Goal: Task Accomplishment & Management: Manage account settings

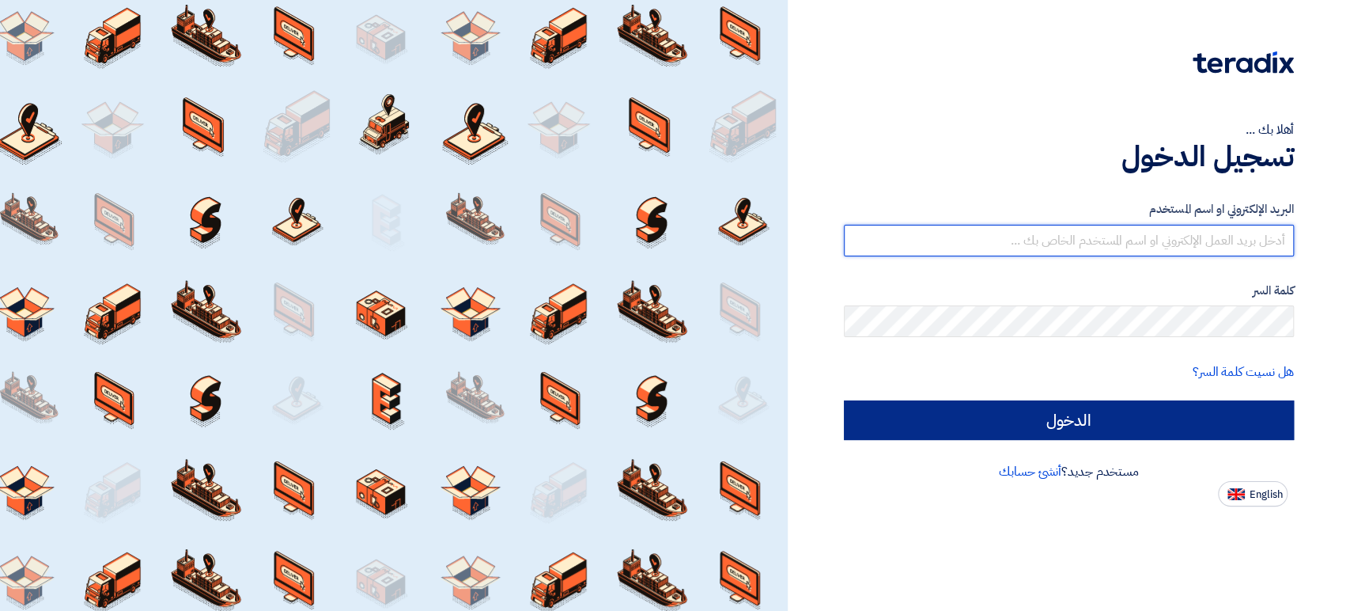
type input "[PERSON_NAME][EMAIL_ADDRESS][DOMAIN_NAME]"
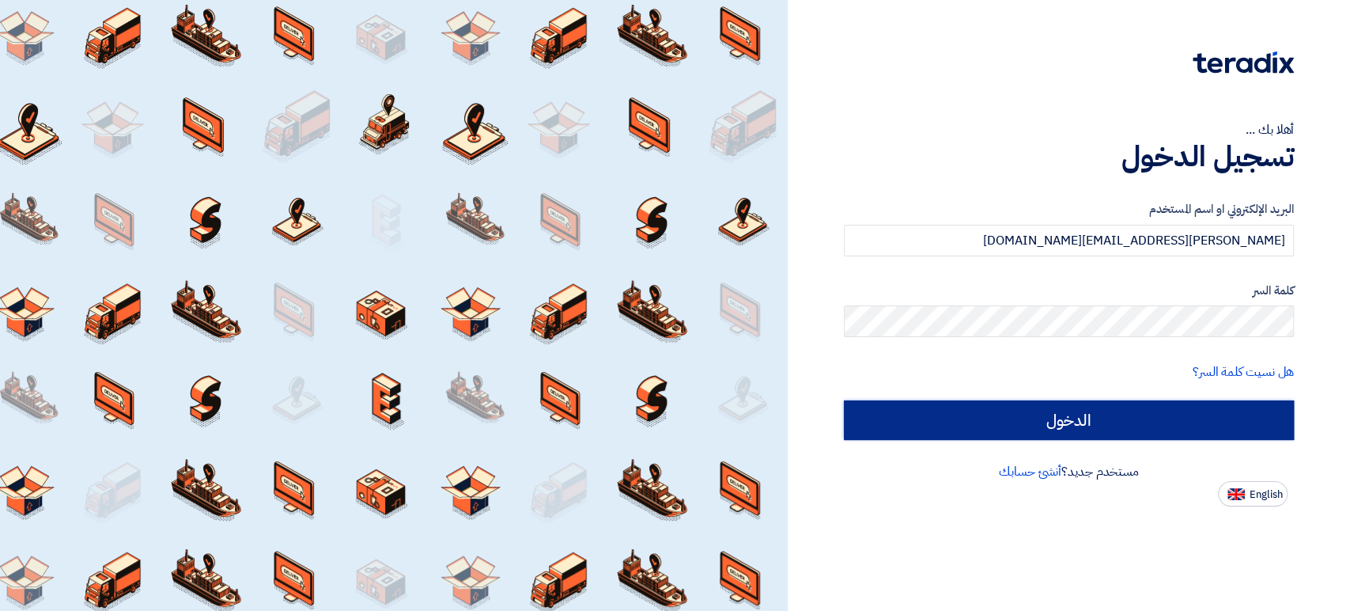
click at [1025, 422] on input "الدخول" at bounding box center [1069, 420] width 450 height 40
type input "Sign in"
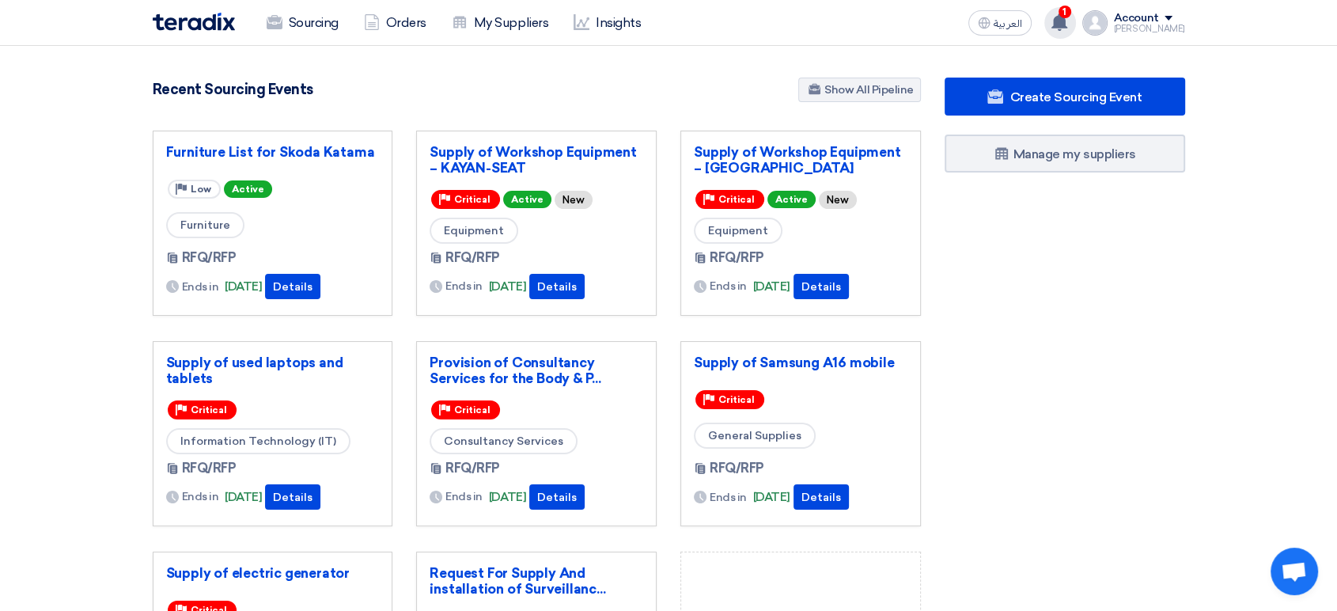
click at [1067, 21] on use at bounding box center [1059, 21] width 16 height 17
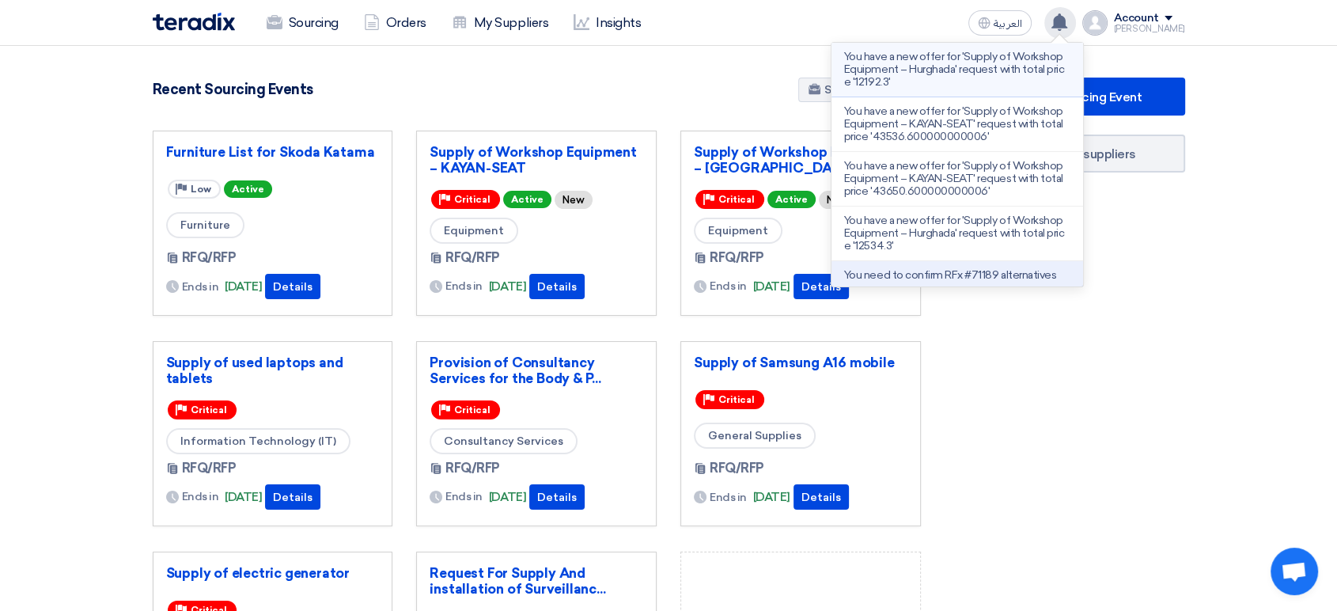
click at [999, 66] on p "You have a new offer for 'Supply of Workshop Equipment – Hurghada' request with…" at bounding box center [957, 70] width 226 height 38
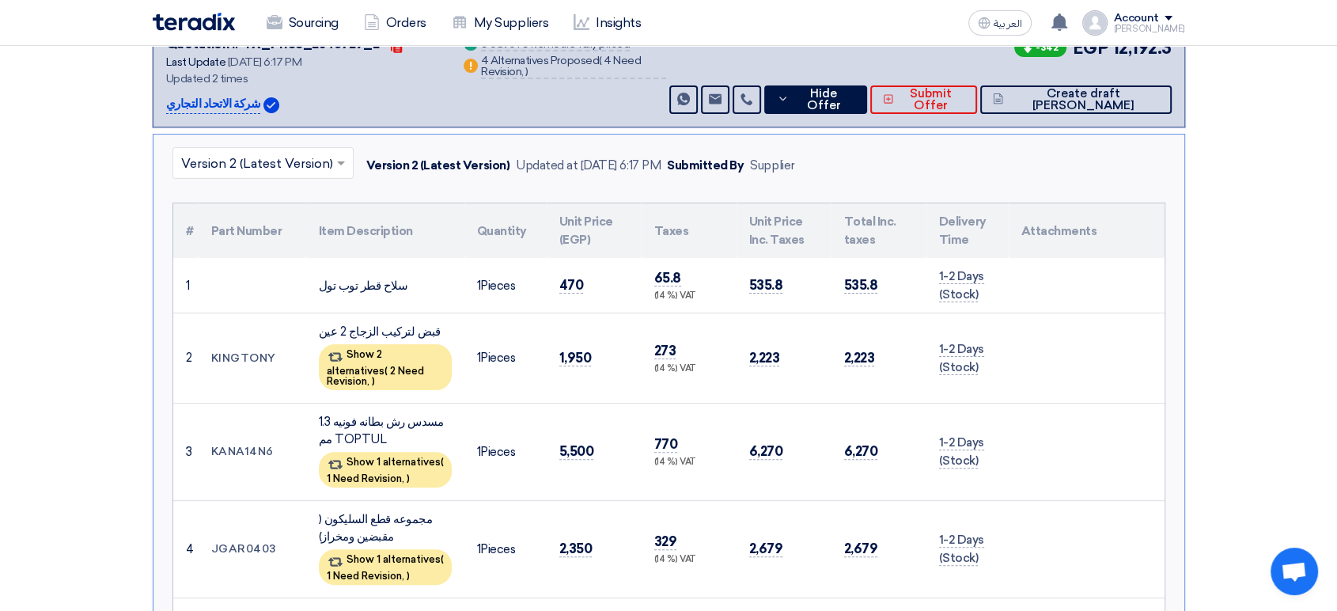
scroll to position [327, 0]
click at [845, 87] on span "Hide Offer" at bounding box center [823, 99] width 62 height 24
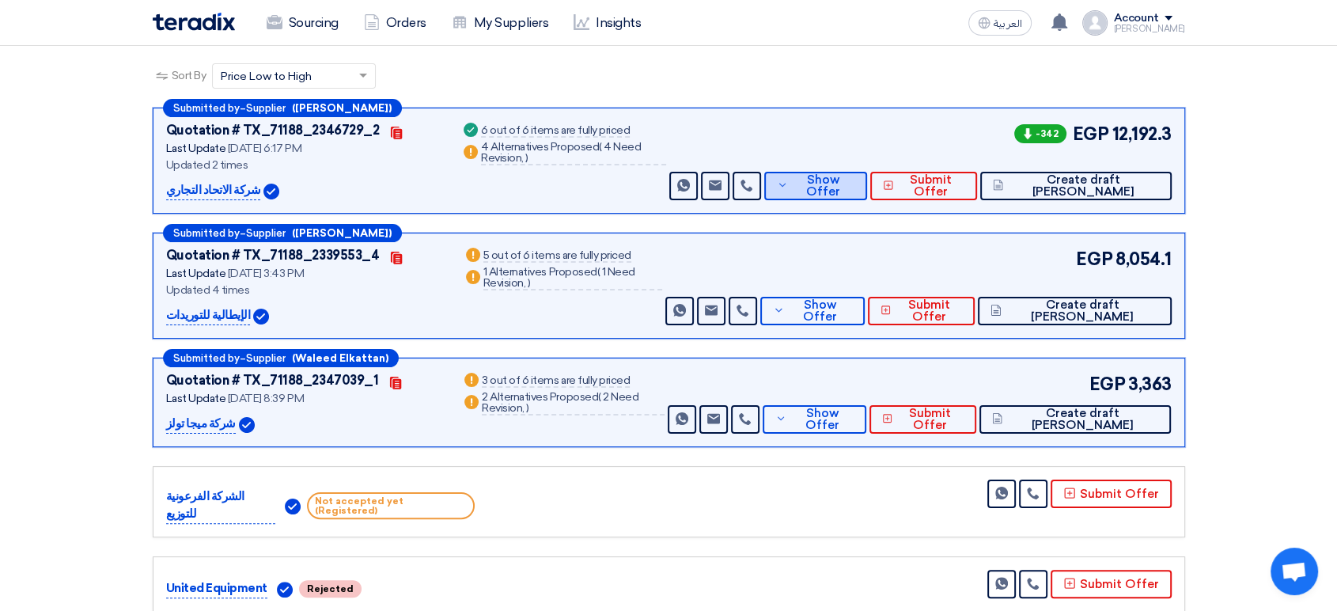
scroll to position [240, 0]
click at [854, 175] on span "Show Offer" at bounding box center [823, 187] width 62 height 24
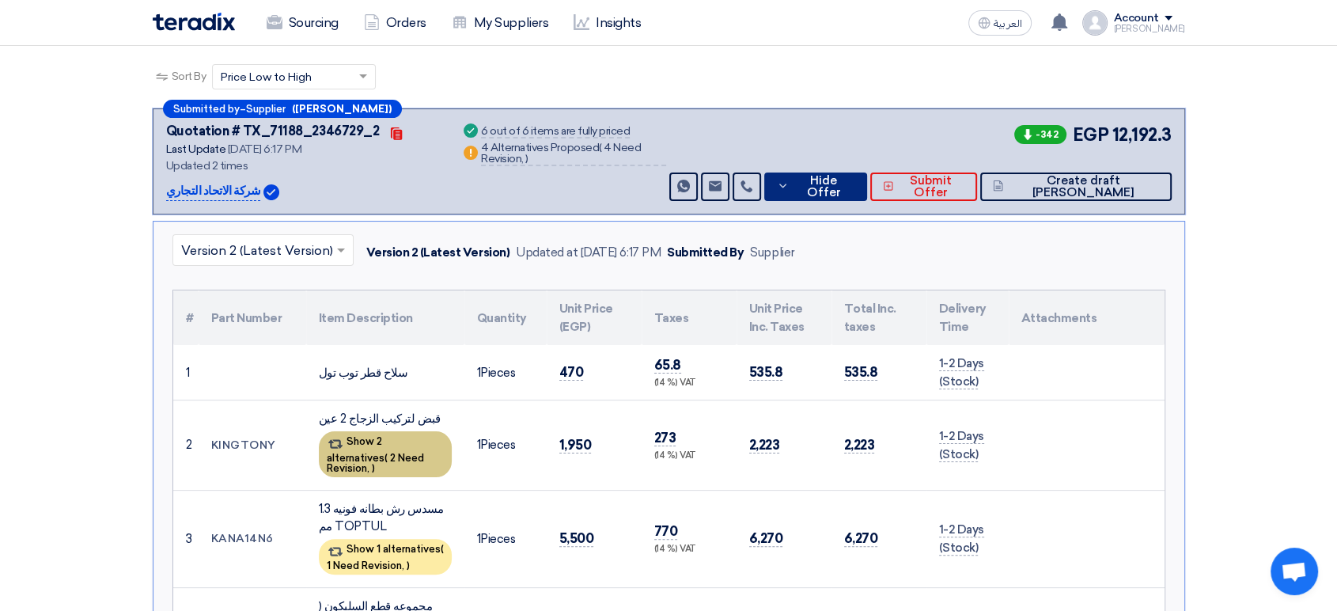
scroll to position [327, 0]
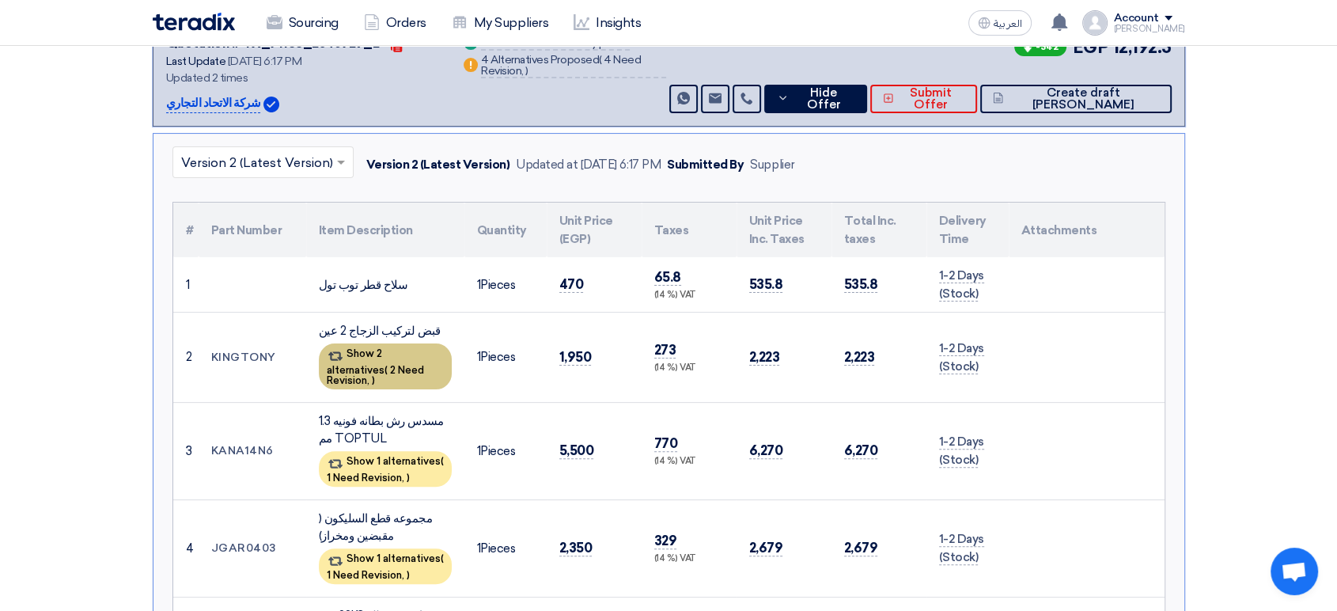
click at [414, 451] on div "Show 1 alternatives ( 1 Need Revision, )" at bounding box center [385, 469] width 133 height 36
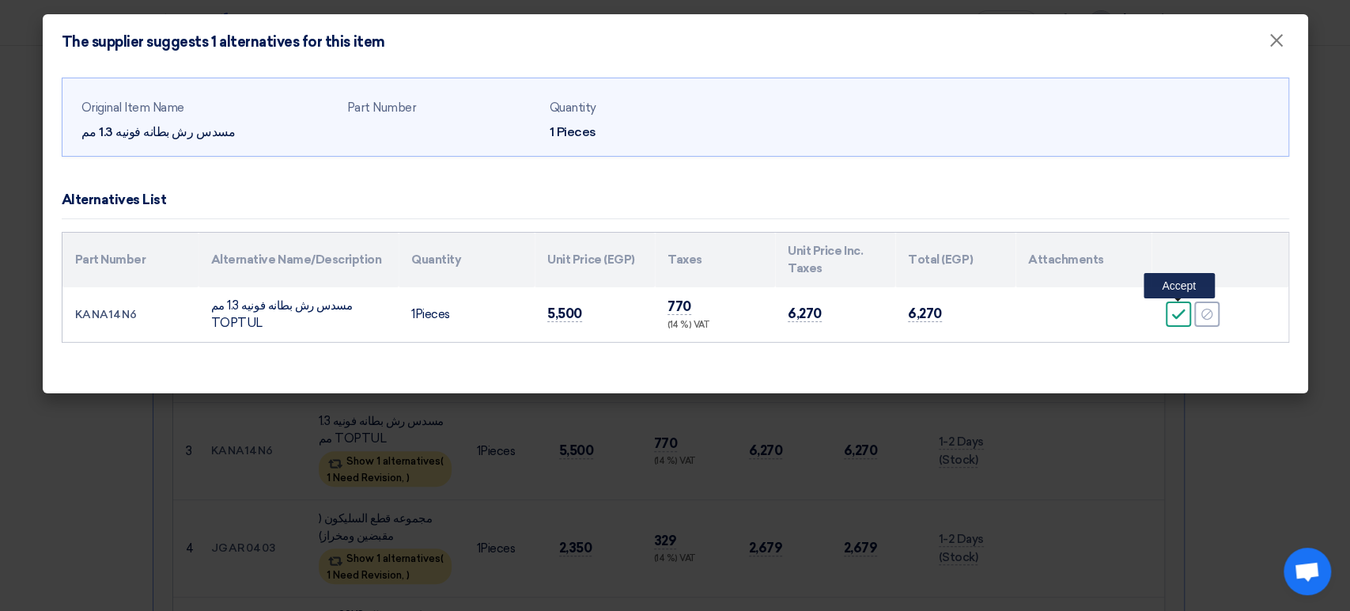
click at [1175, 310] on icon "Accept" at bounding box center [1178, 314] width 14 height 14
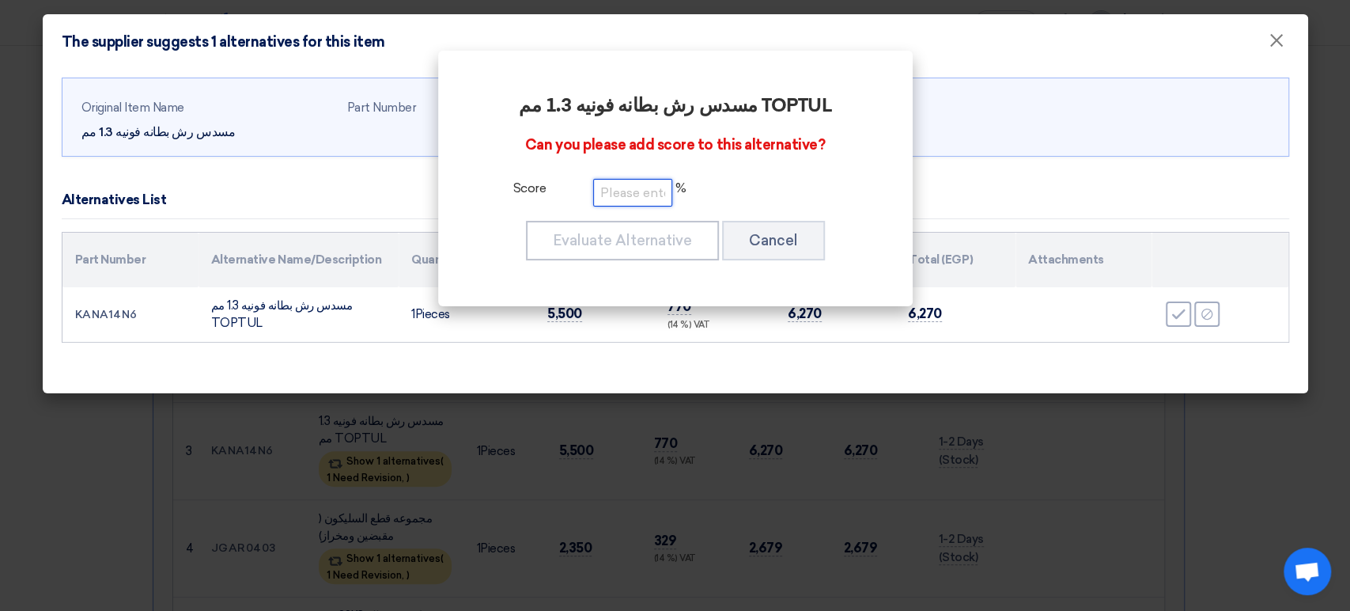
click at [641, 185] on input "number" at bounding box center [632, 193] width 79 height 28
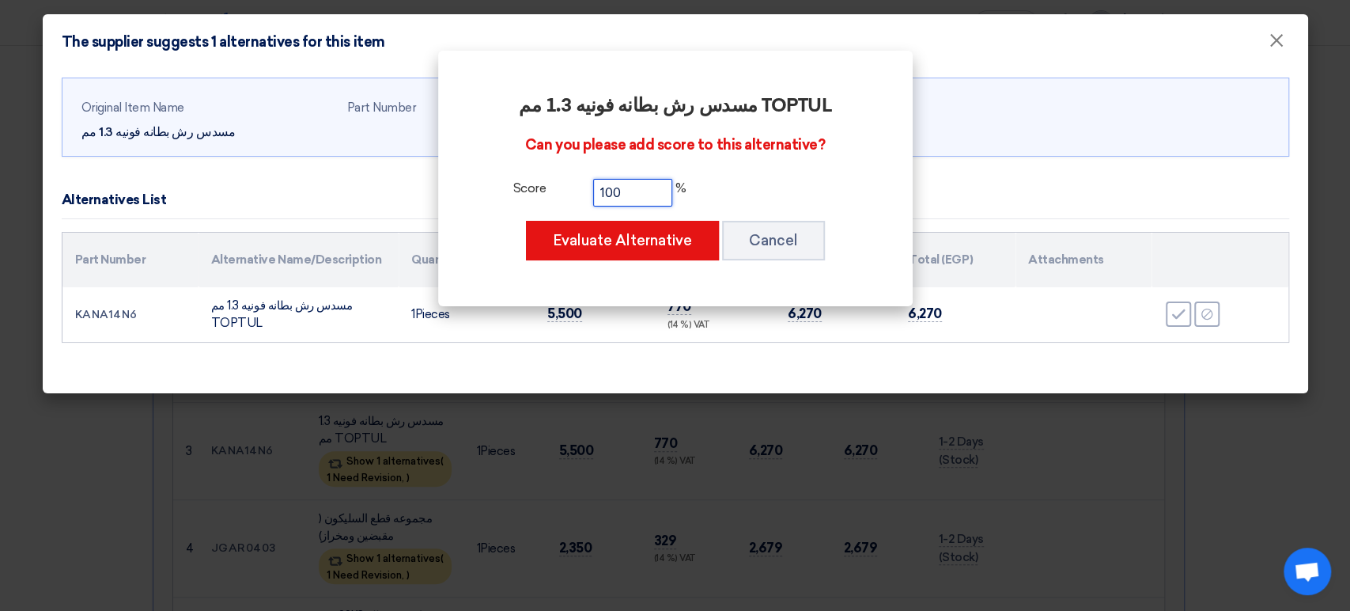
type input "100"
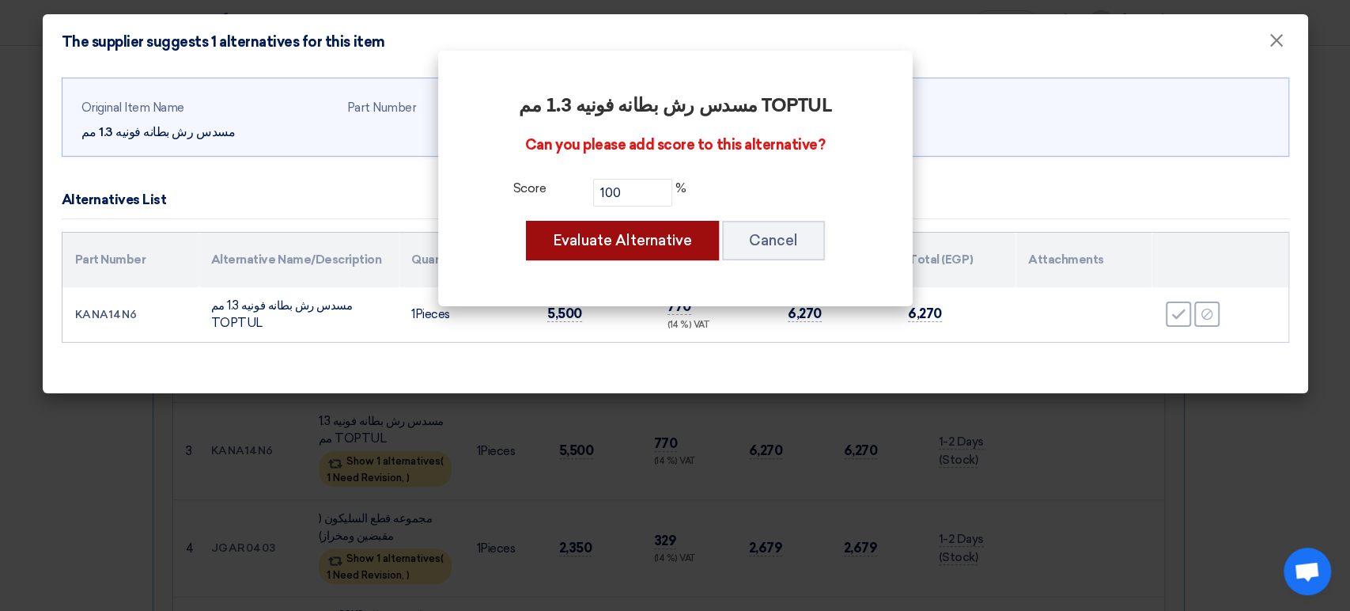
click at [638, 240] on button "Evaluate Alternative" at bounding box center [622, 241] width 193 height 40
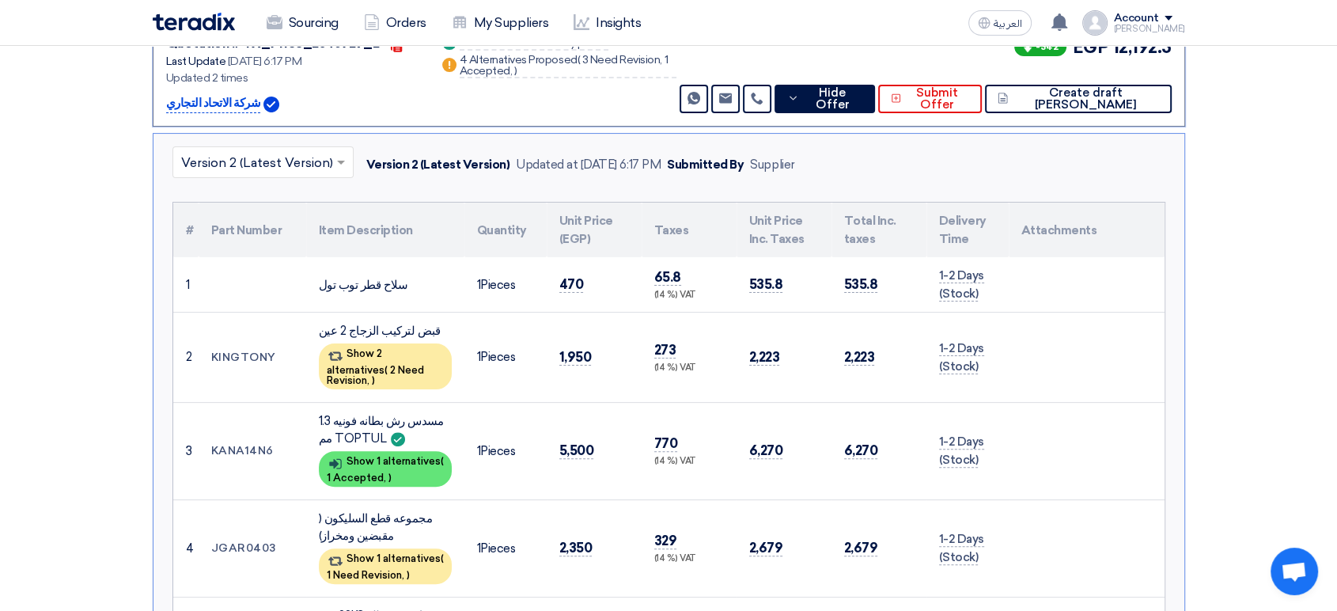
scroll to position [415, 0]
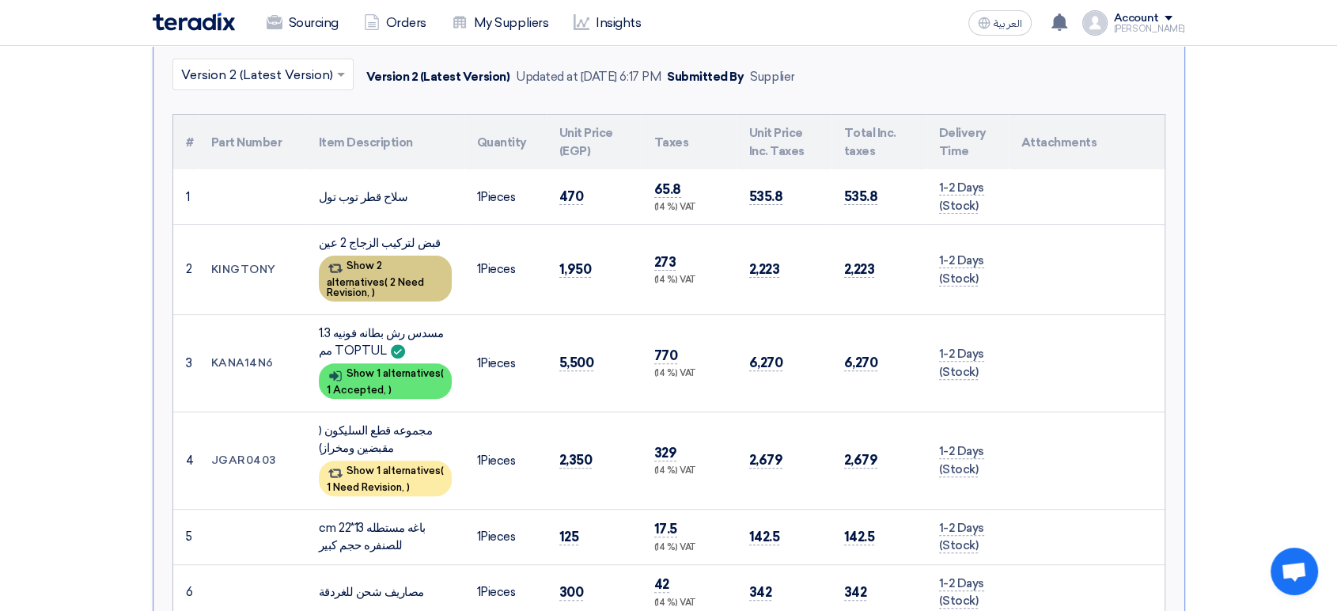
click at [419, 259] on div "Show 2 alternatives ( 2 Need Revision, )" at bounding box center [385, 278] width 133 height 46
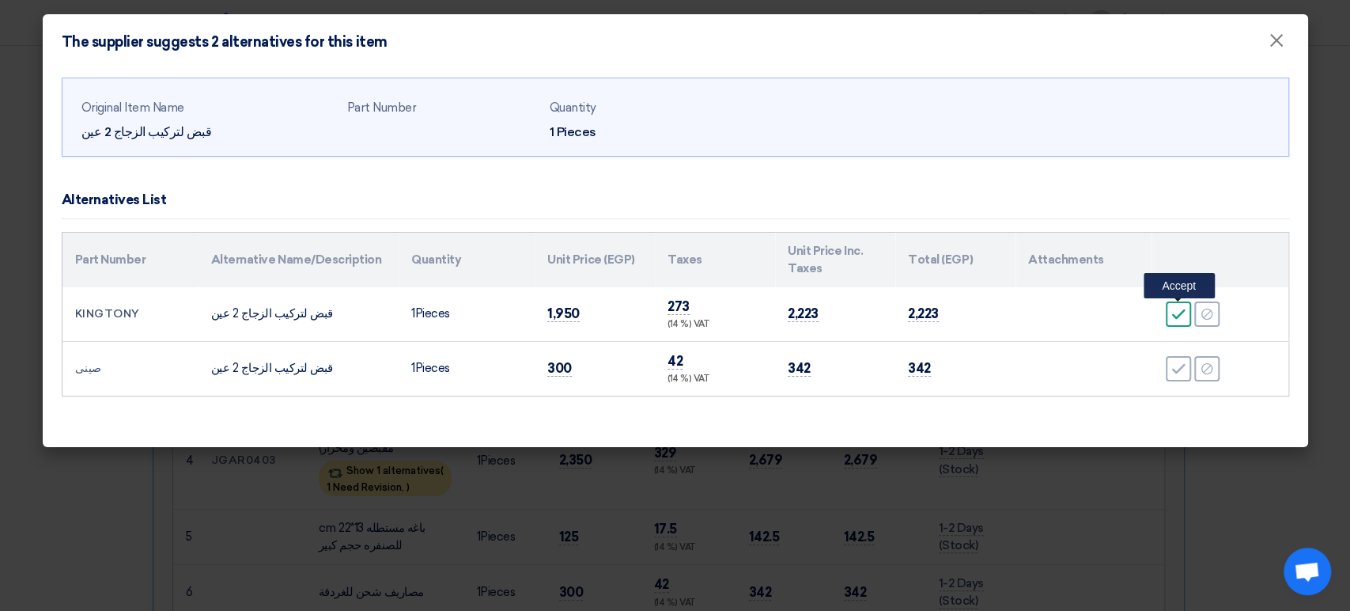
click at [1182, 316] on icon "Accept" at bounding box center [1178, 314] width 14 height 14
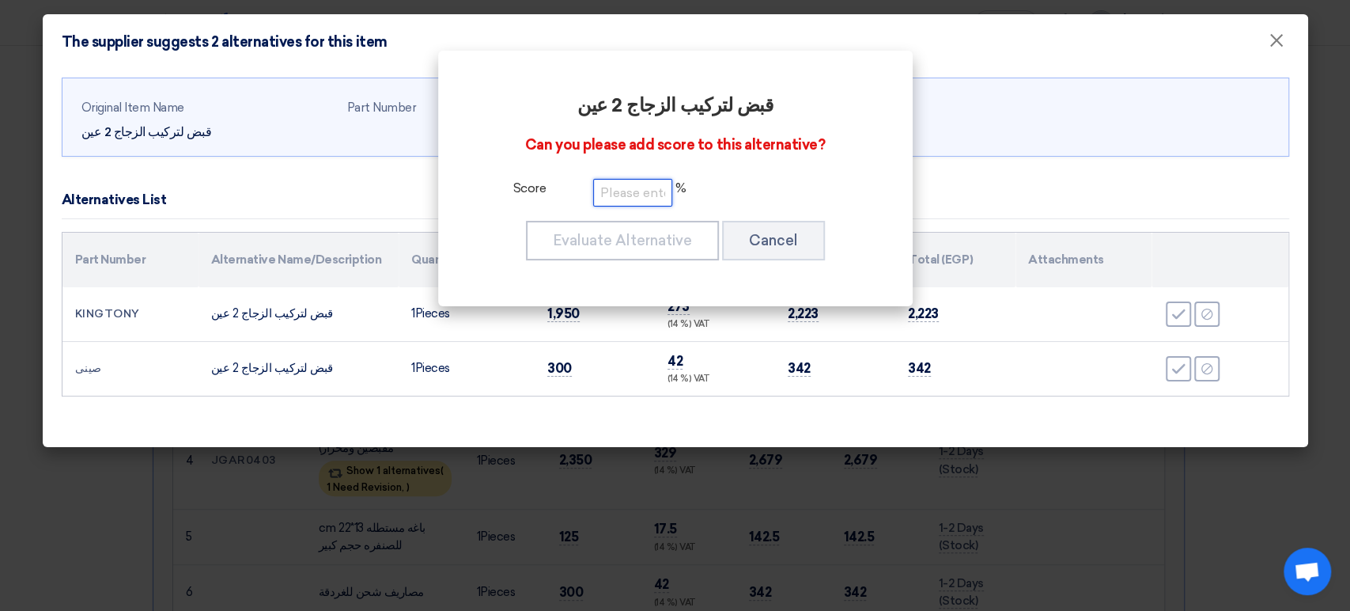
click at [660, 188] on input "number" at bounding box center [632, 193] width 79 height 28
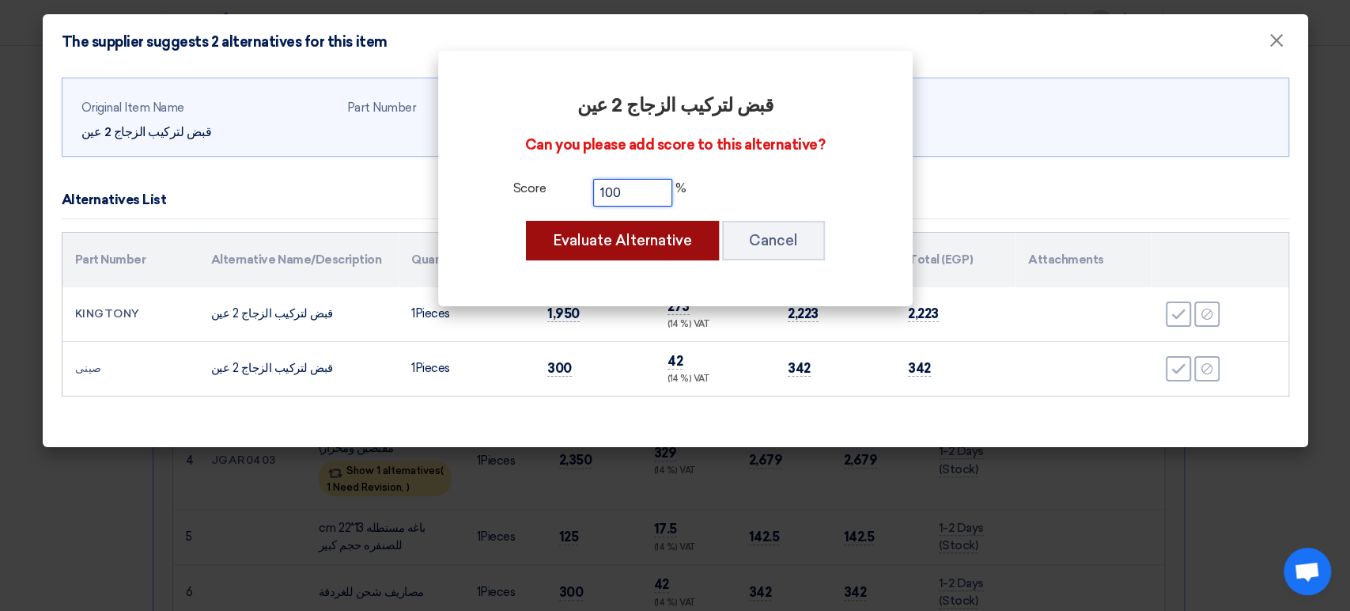
type input "100"
click at [639, 239] on button "Evaluate Alternative" at bounding box center [622, 241] width 193 height 40
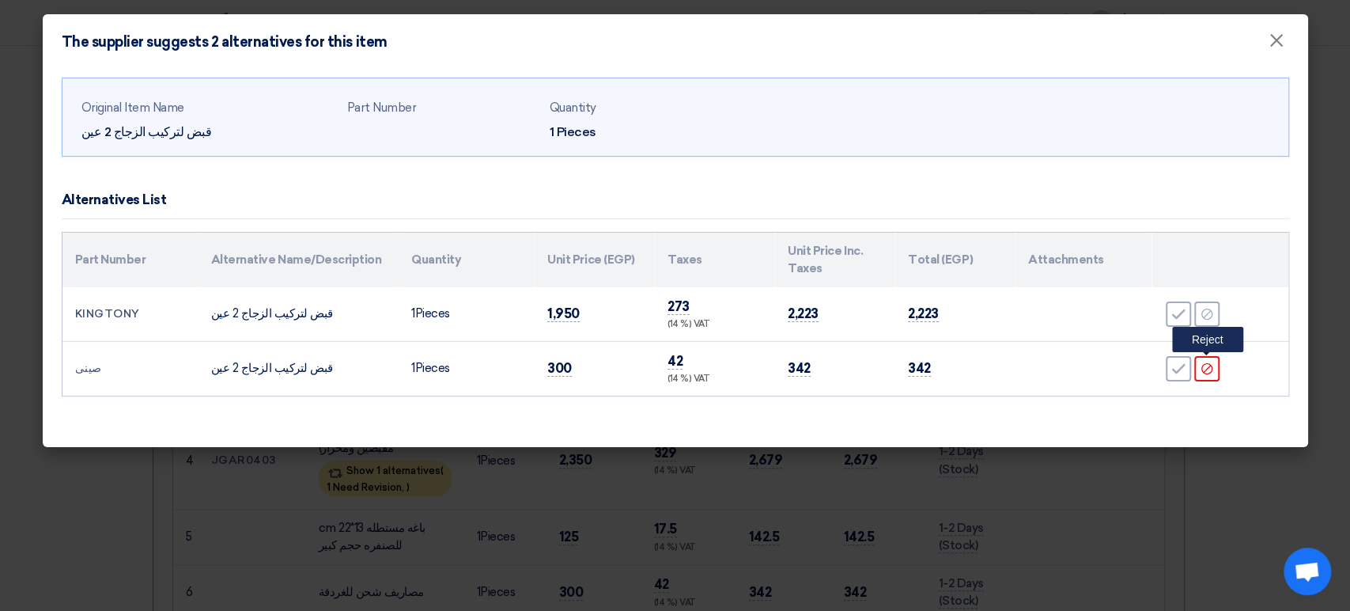
click at [1208, 370] on icon "Reject" at bounding box center [1207, 368] width 14 height 14
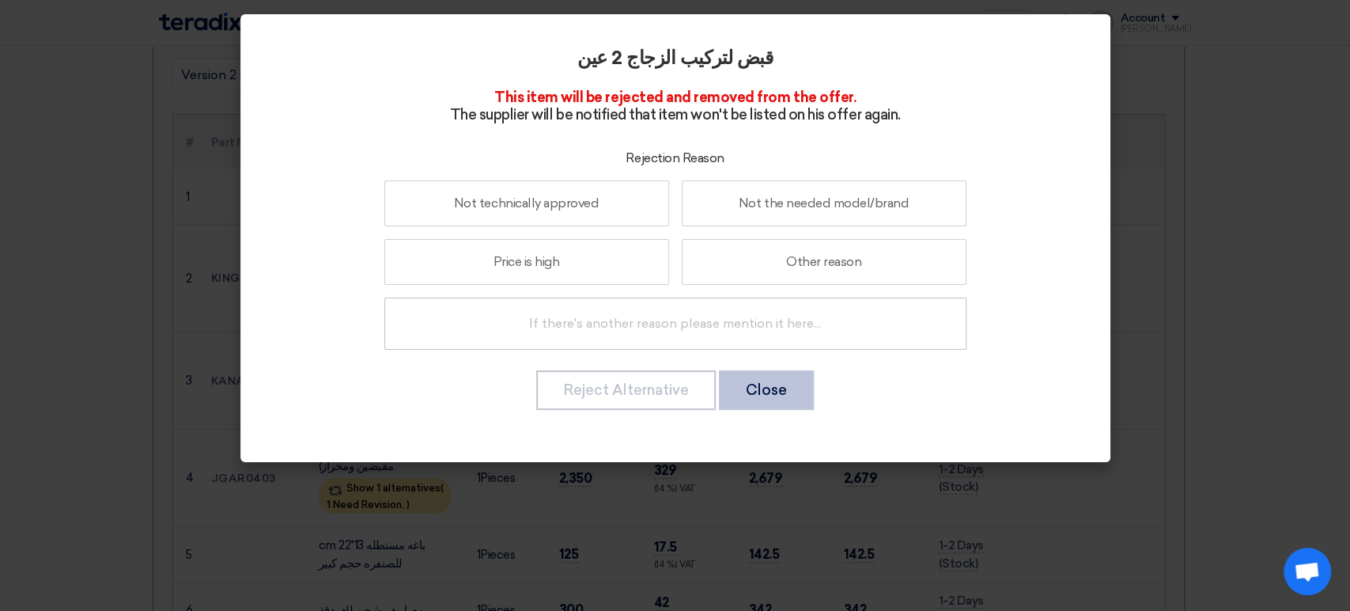
click at [796, 383] on button "Close" at bounding box center [766, 390] width 95 height 40
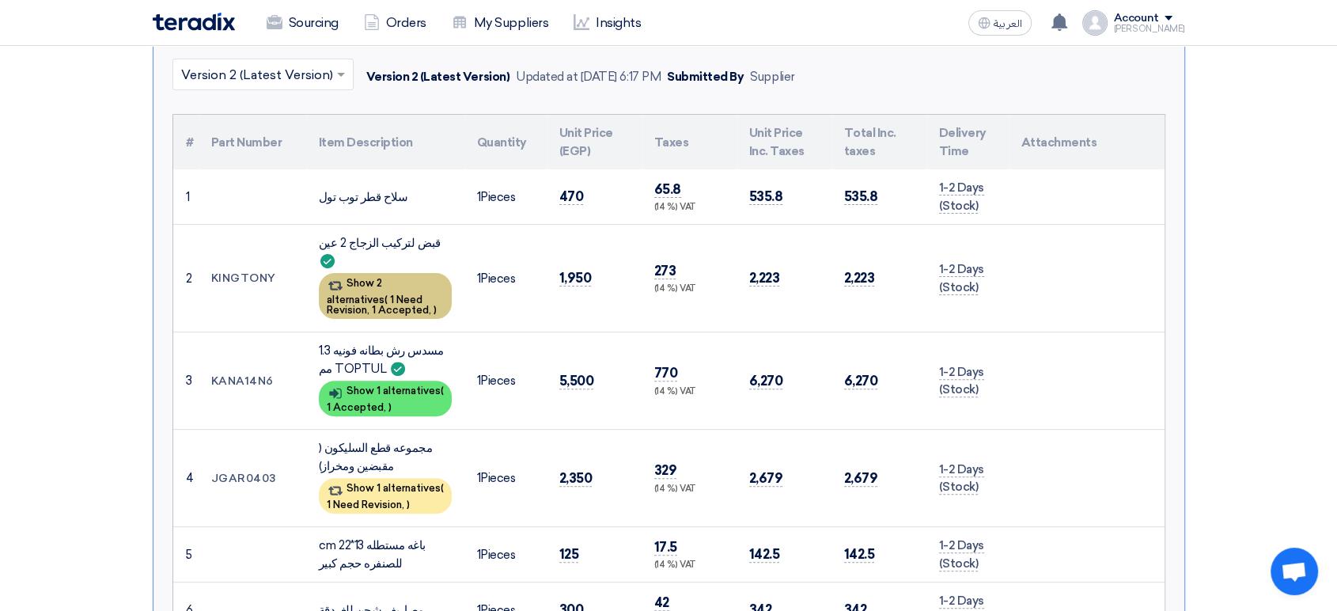
click at [399, 293] on span "1 Need Revision," at bounding box center [375, 304] width 96 height 22
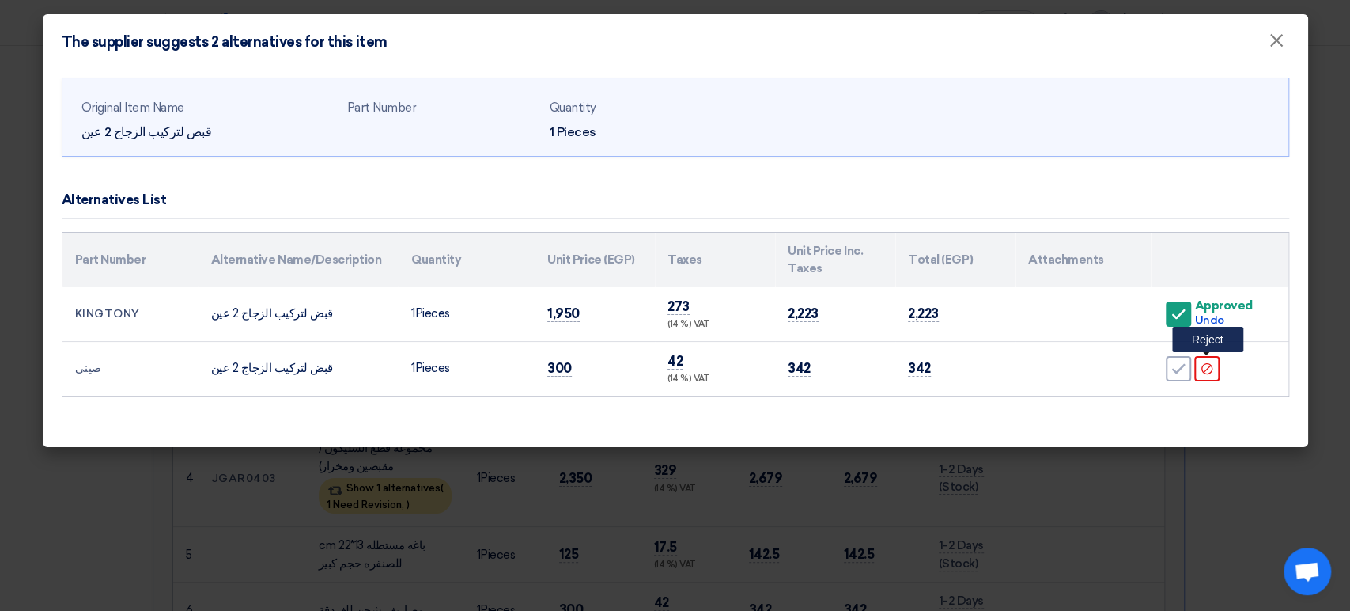
click at [1212, 369] on icon "Reject" at bounding box center [1207, 368] width 14 height 14
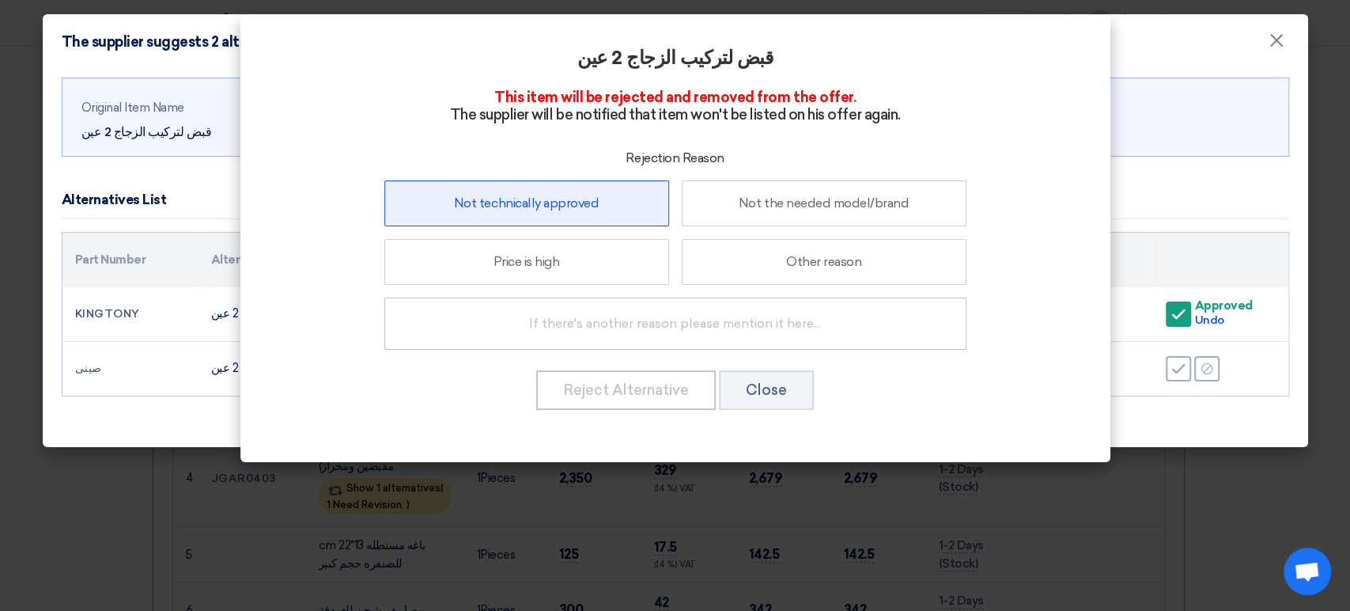
click at [555, 213] on label "Not technically approved" at bounding box center [526, 203] width 285 height 46
click at [531, 208] on input "Not technically approved" at bounding box center [526, 203] width 10 height 10
radio input "true"
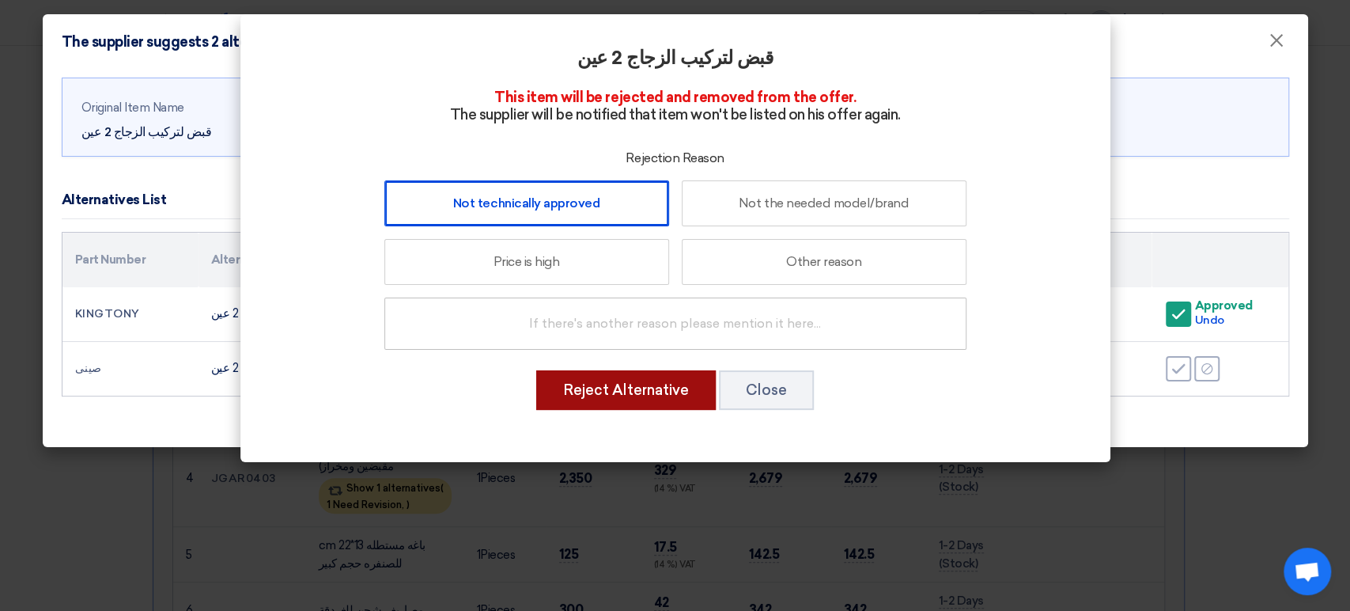
click at [645, 399] on button "Reject Alternative" at bounding box center [626, 390] width 180 height 40
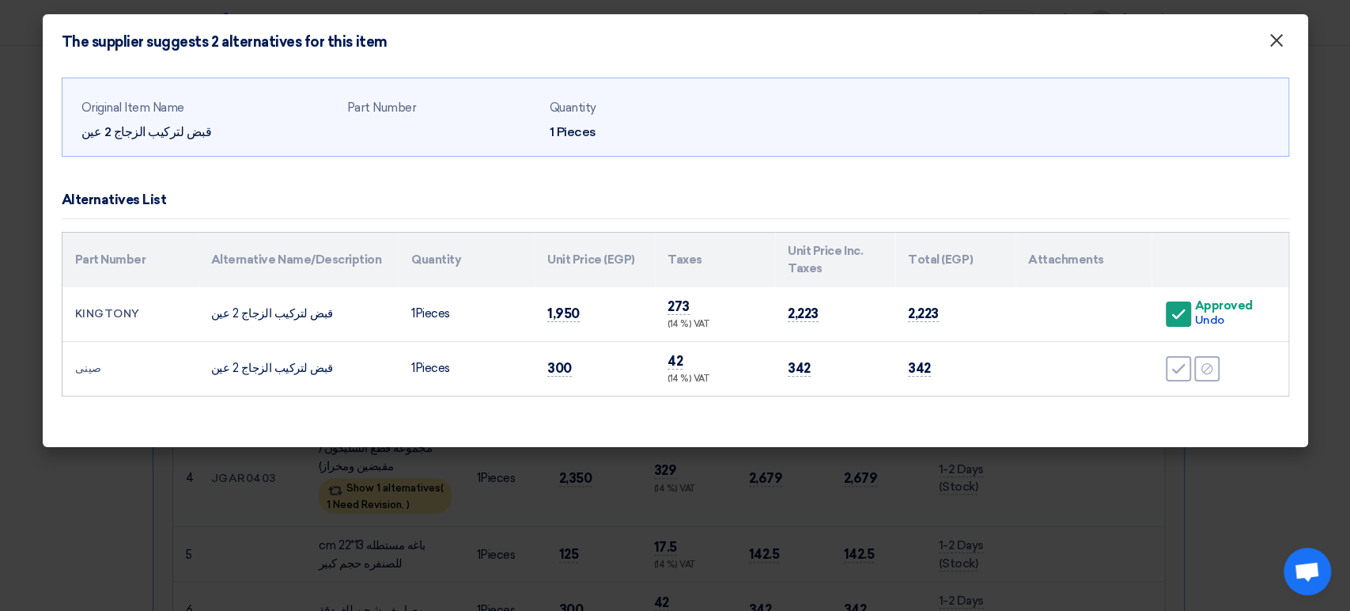
click at [1285, 39] on button "×" at bounding box center [1276, 41] width 41 height 32
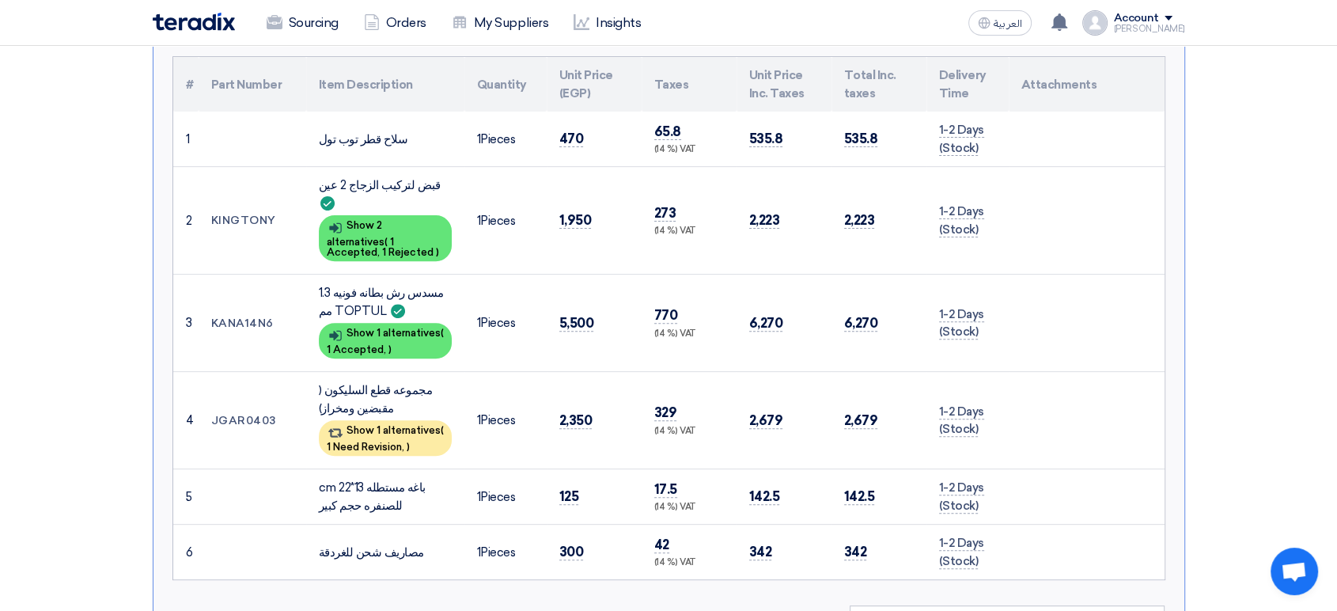
scroll to position [591, 0]
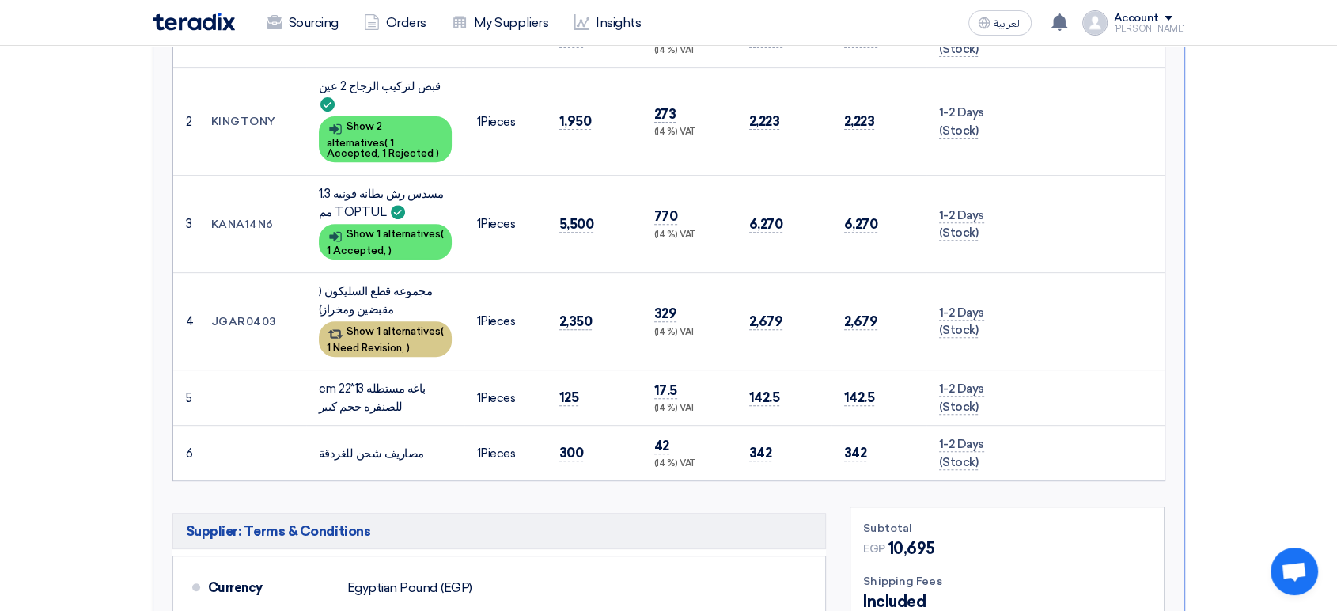
click at [411, 321] on div "Show 1 alternatives ( 1 Need Revision, )" at bounding box center [385, 339] width 133 height 36
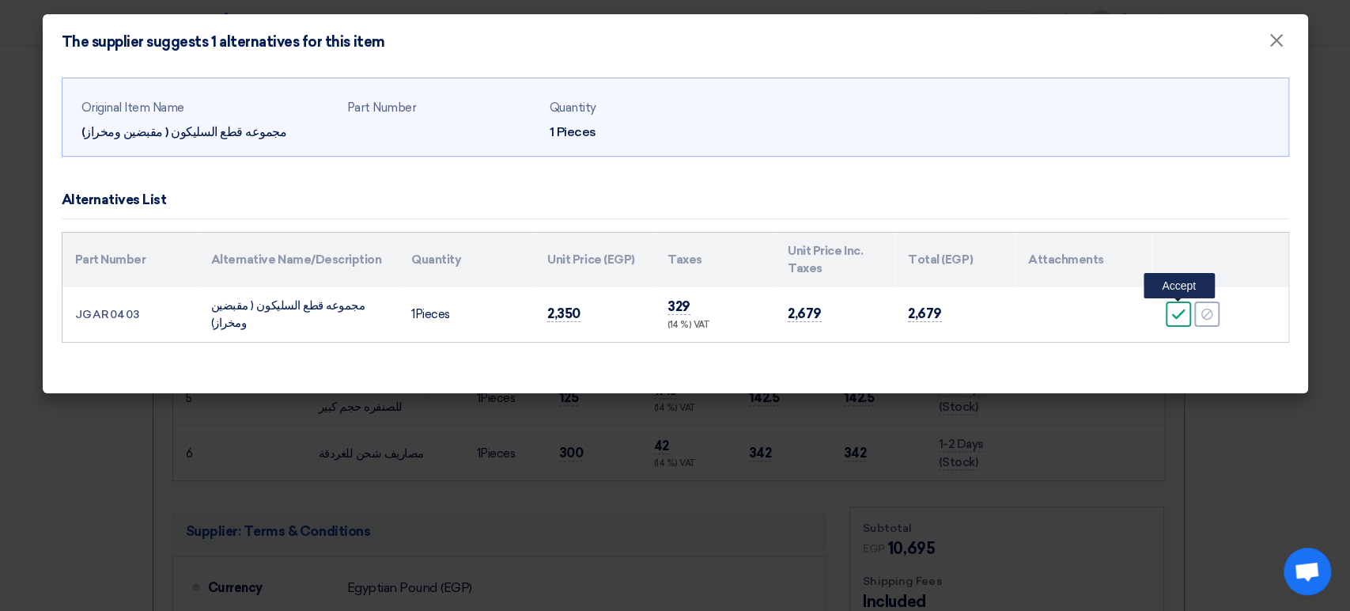
click at [1170, 316] on div "Accept" at bounding box center [1178, 313] width 25 height 25
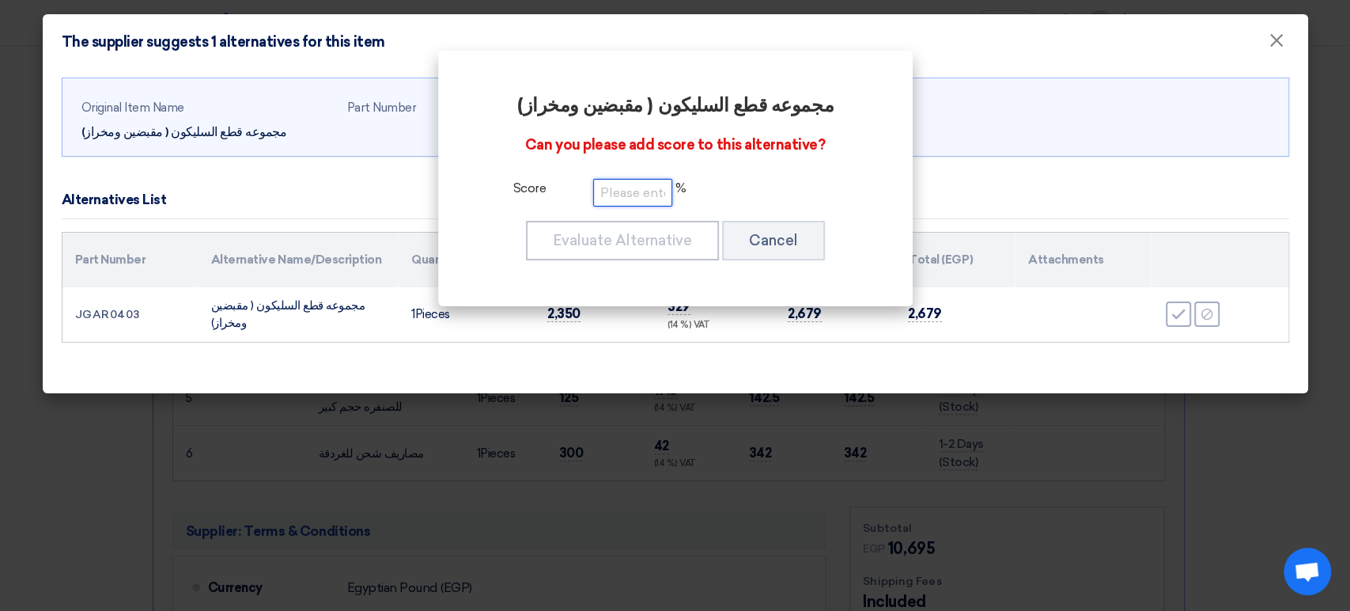
click at [633, 183] on input "number" at bounding box center [632, 193] width 79 height 28
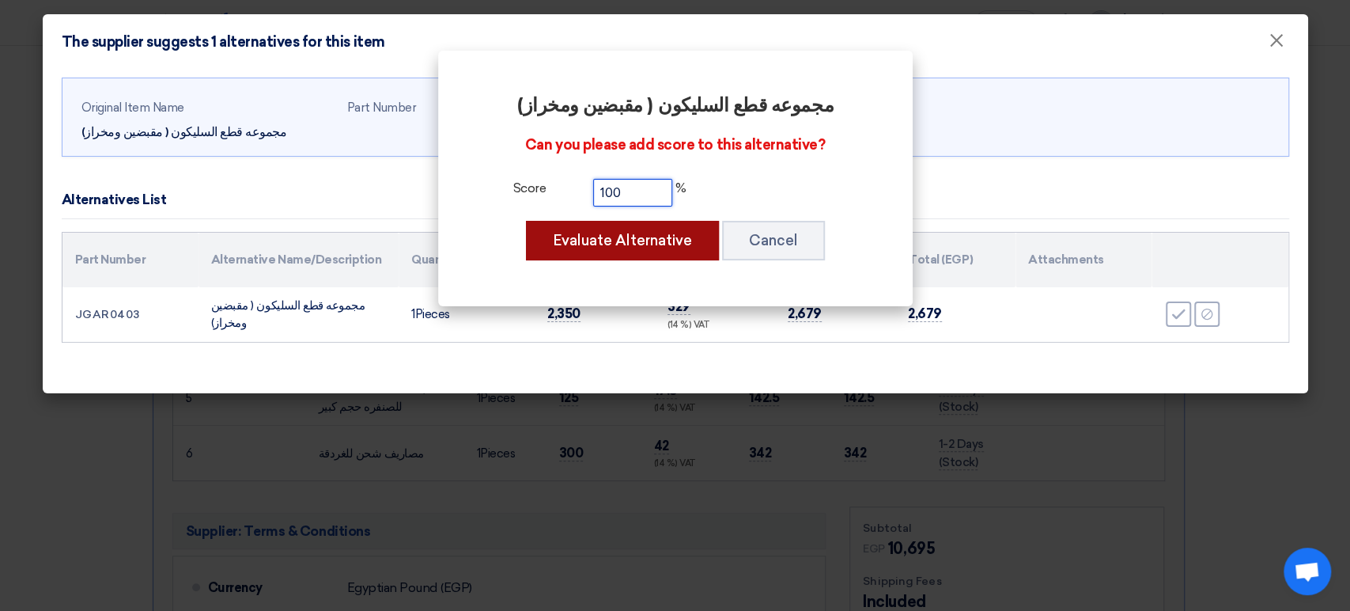
type input "100"
click at [624, 244] on button "Evaluate Alternative" at bounding box center [622, 241] width 193 height 40
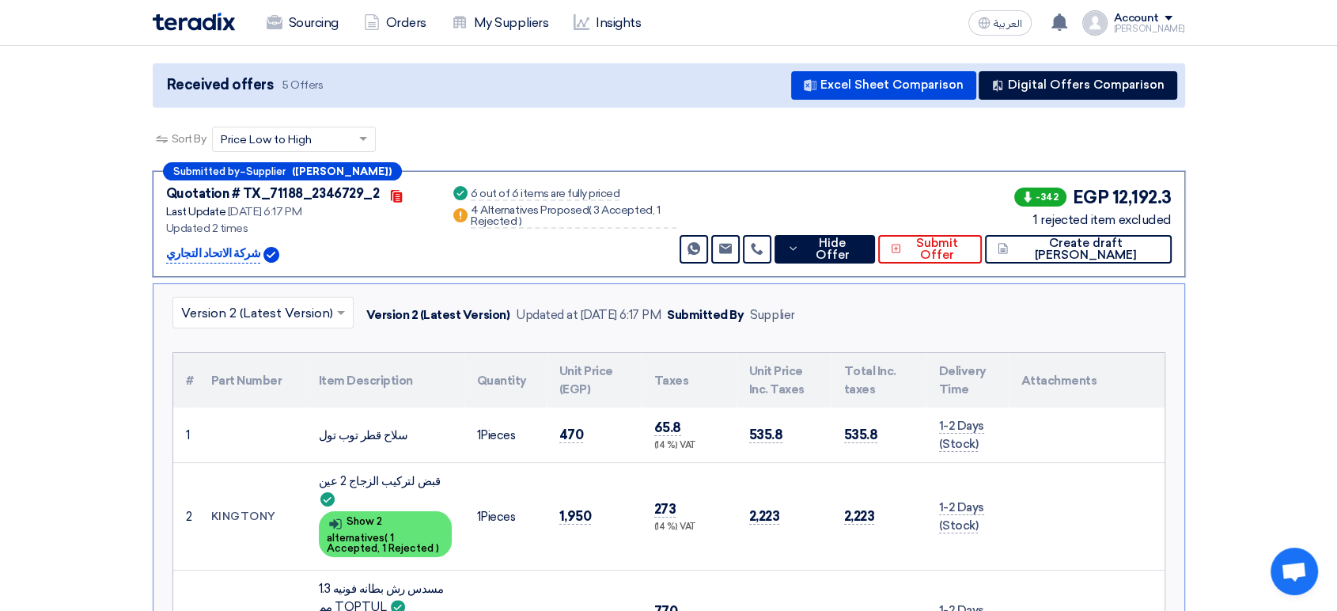
scroll to position [152, 0]
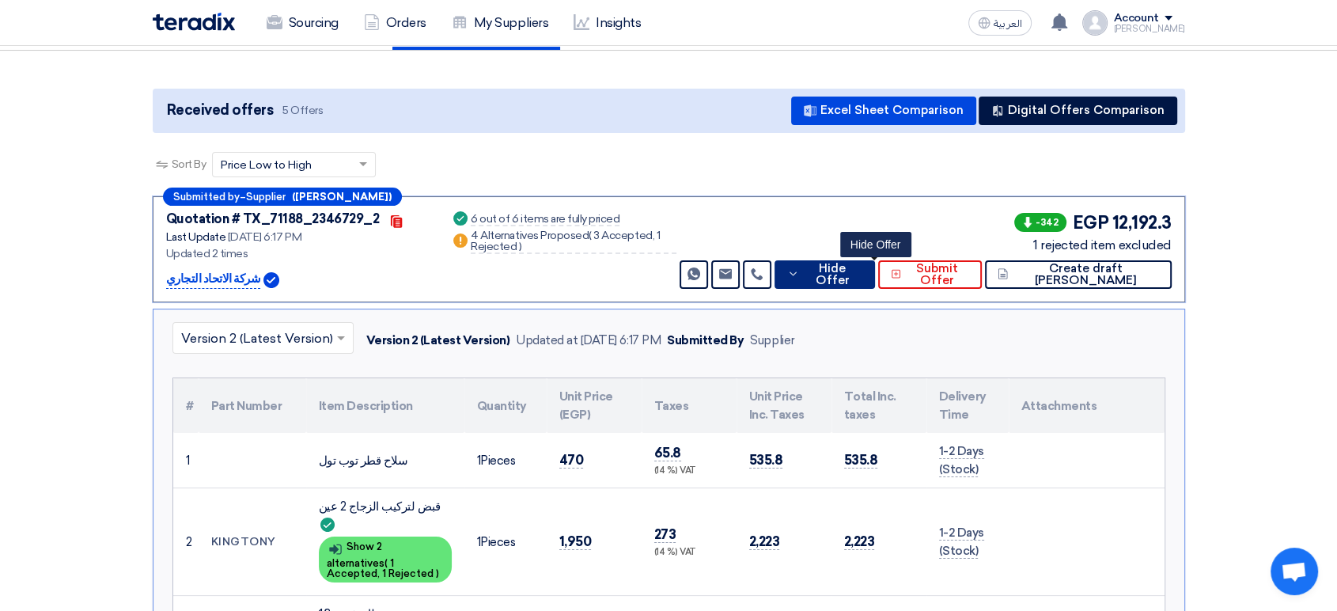
click at [862, 263] on span "Hide Offer" at bounding box center [832, 275] width 59 height 24
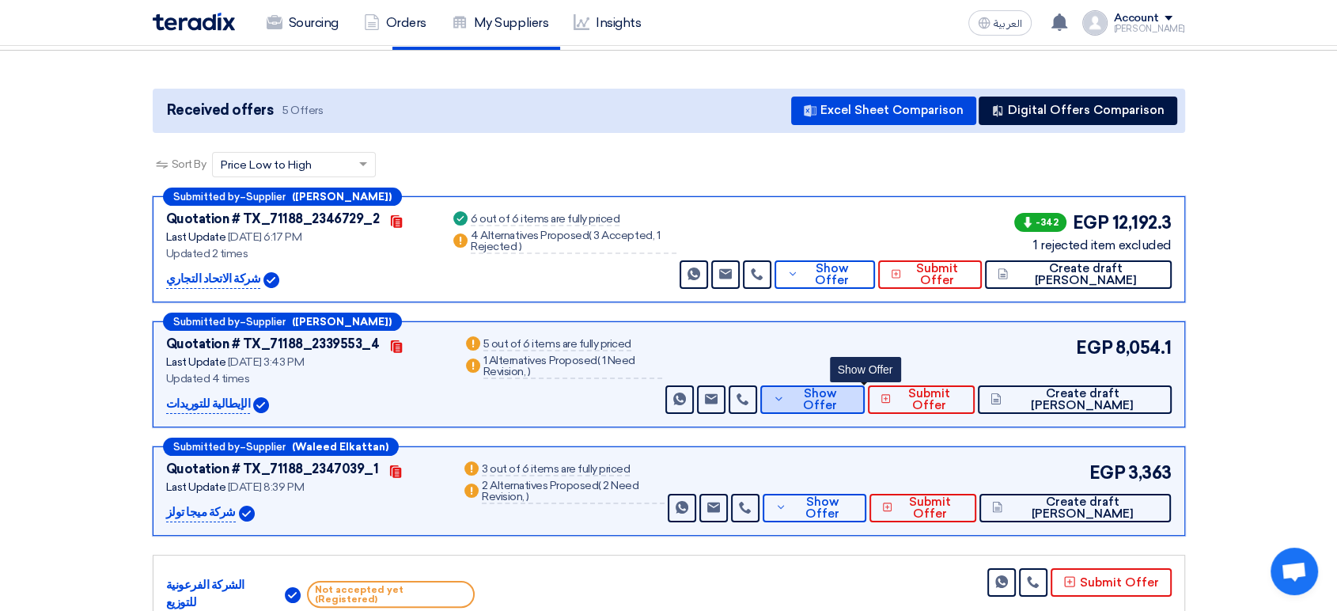
click at [852, 388] on span "Show Offer" at bounding box center [819, 400] width 63 height 24
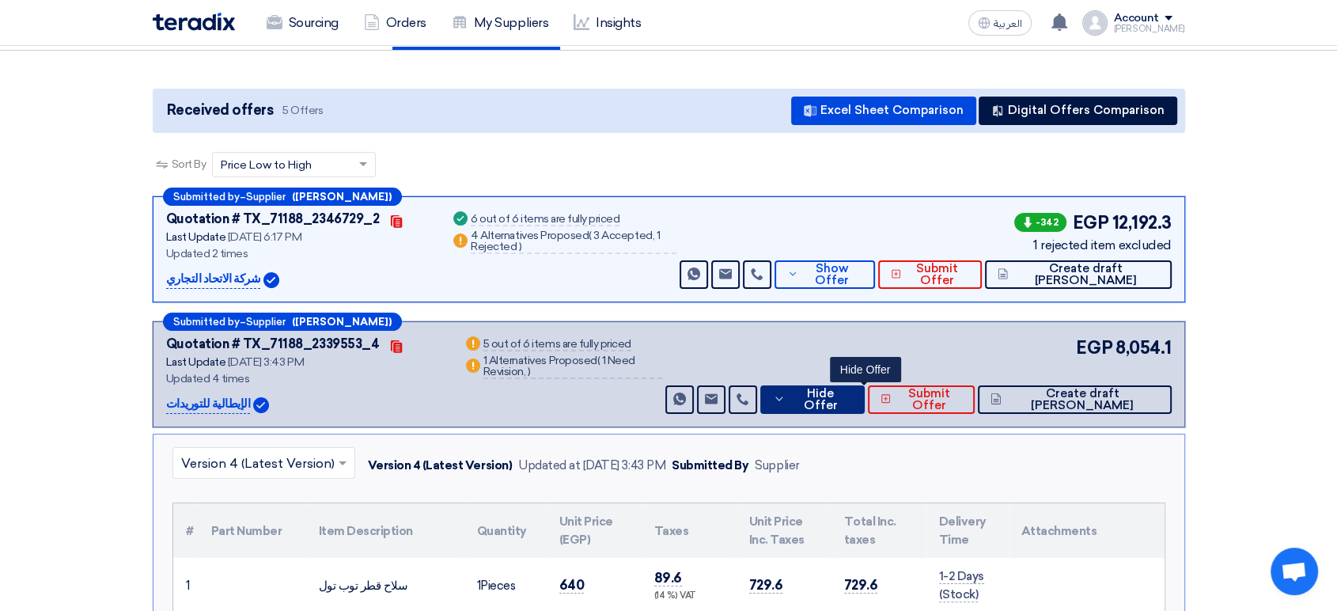
click at [852, 388] on span "Hide Offer" at bounding box center [820, 400] width 62 height 24
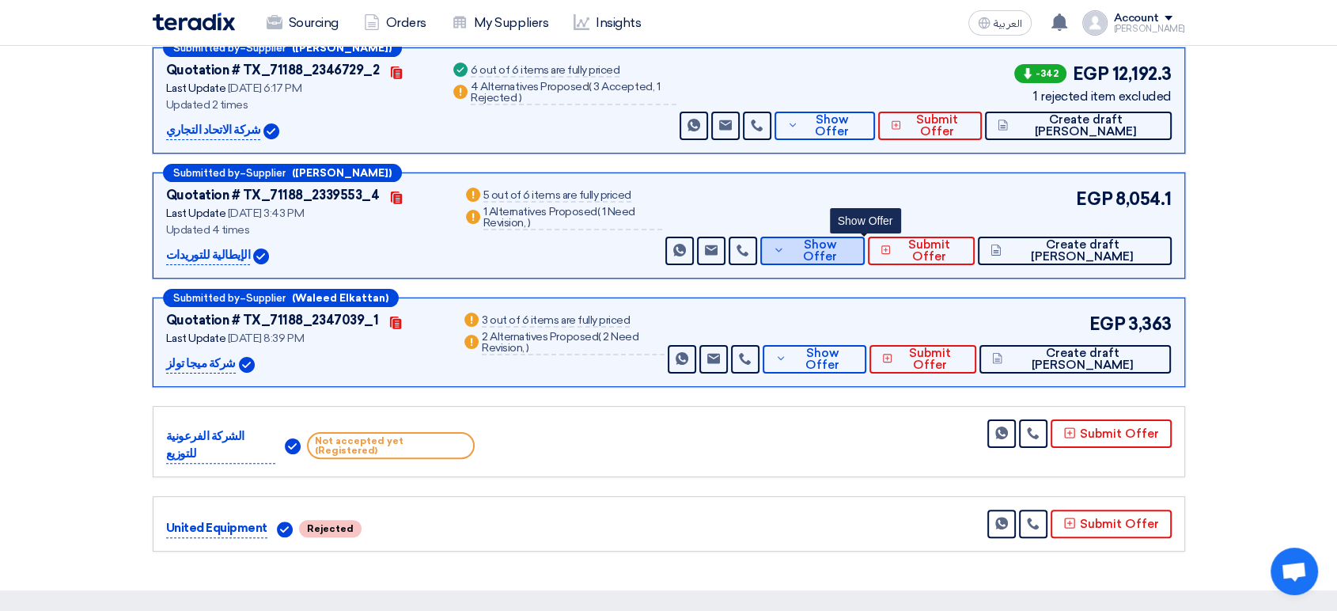
scroll to position [415, 0]
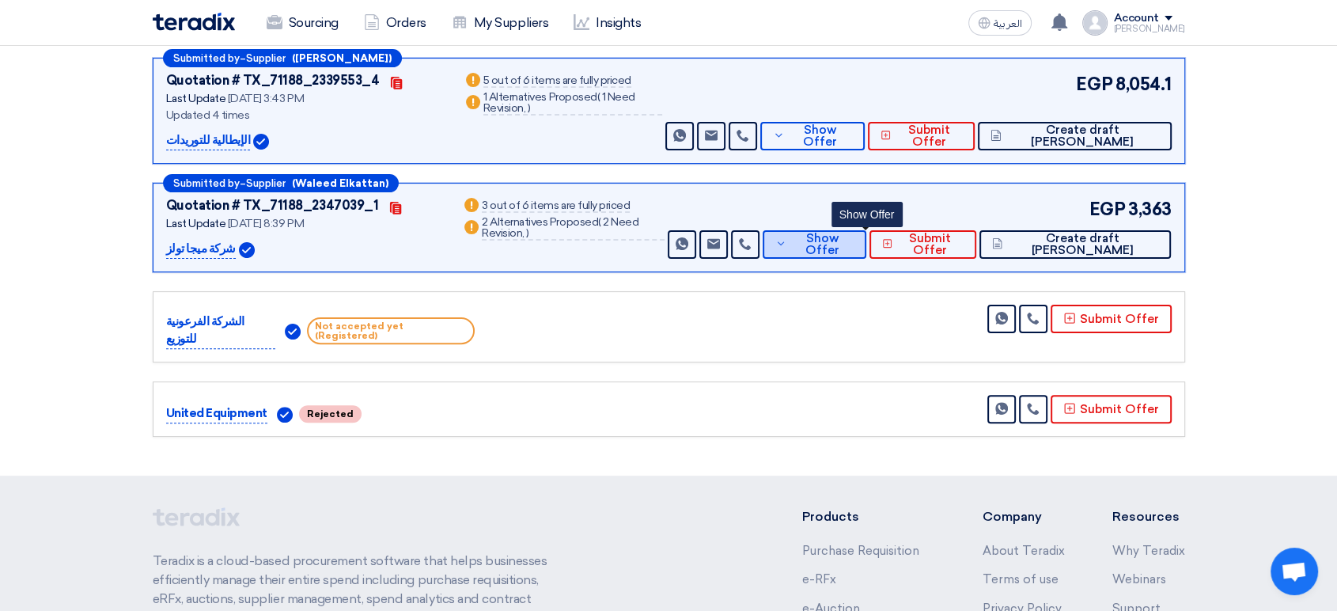
click at [841, 233] on span "Show Offer" at bounding box center [821, 245] width 62 height 24
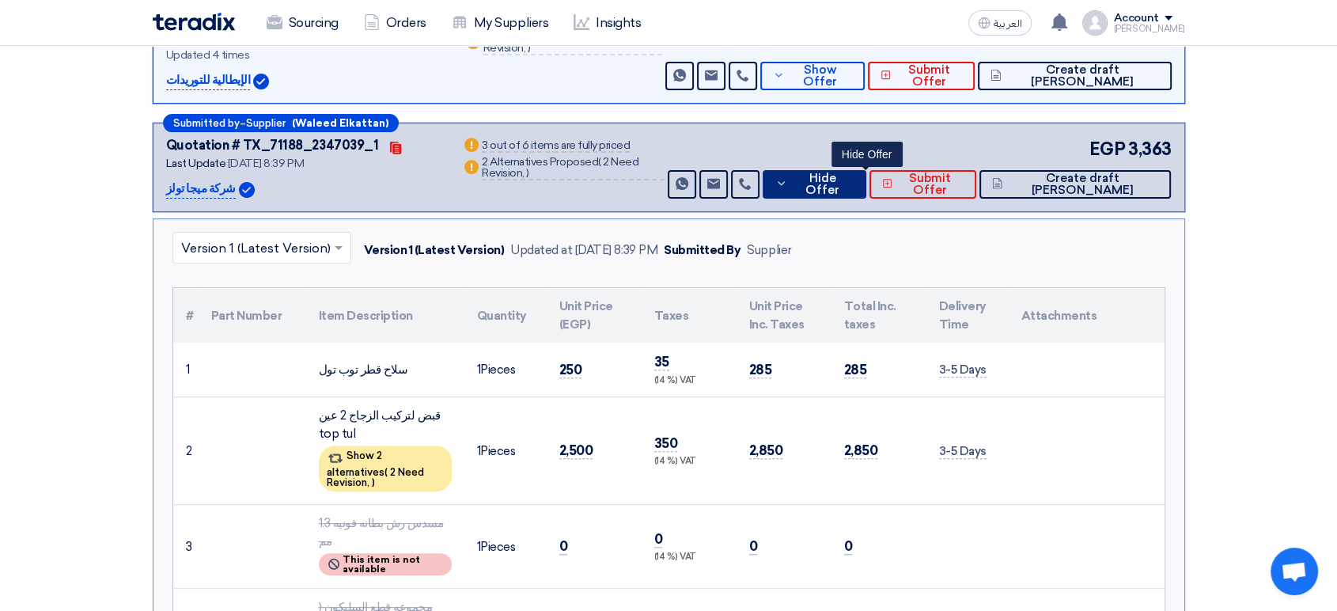
scroll to position [503, 0]
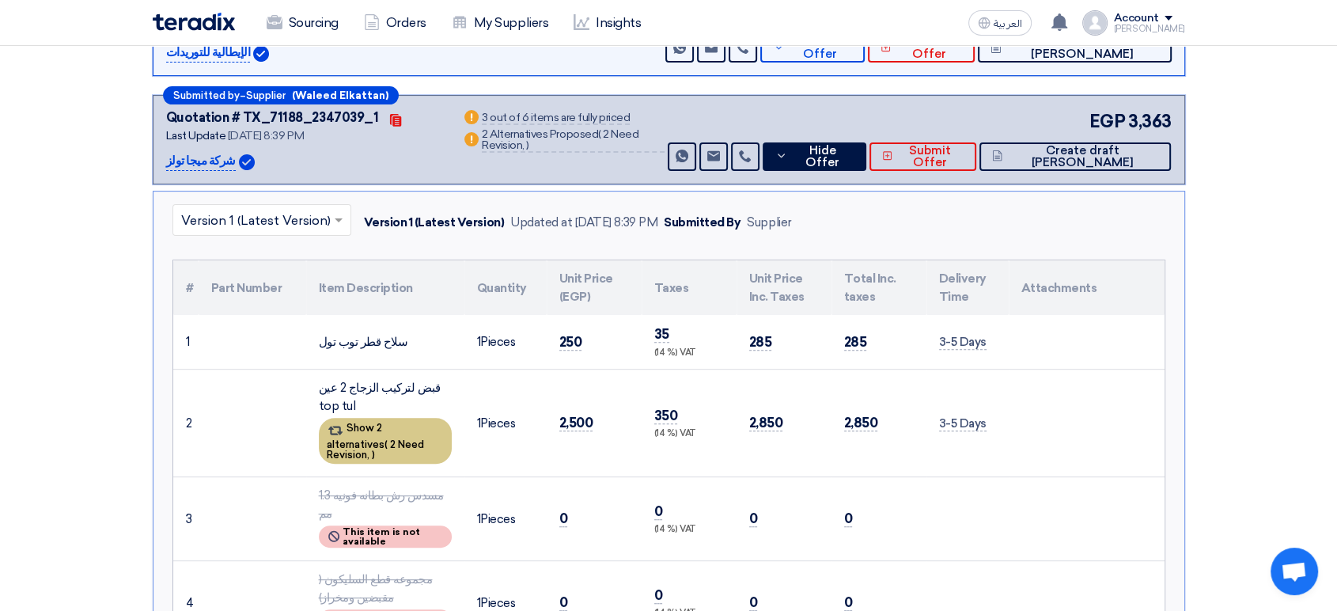
click at [373, 438] on span "2 Need Revision," at bounding box center [375, 449] width 97 height 22
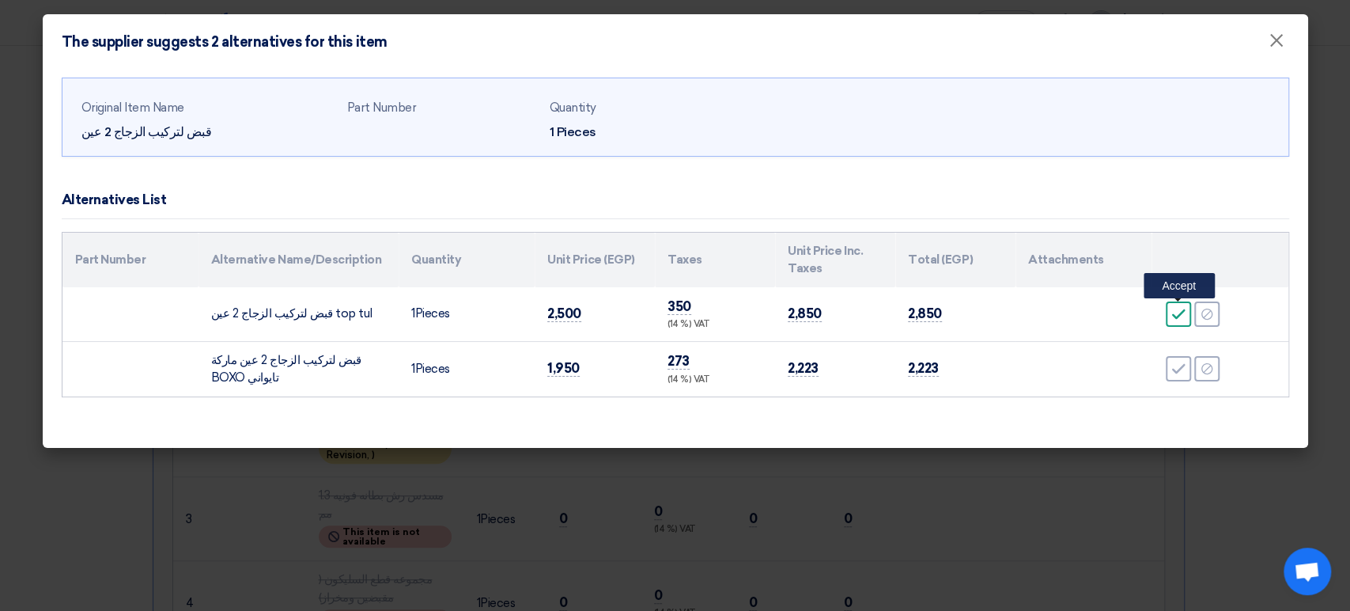
click at [1179, 315] on use at bounding box center [1178, 313] width 13 height 10
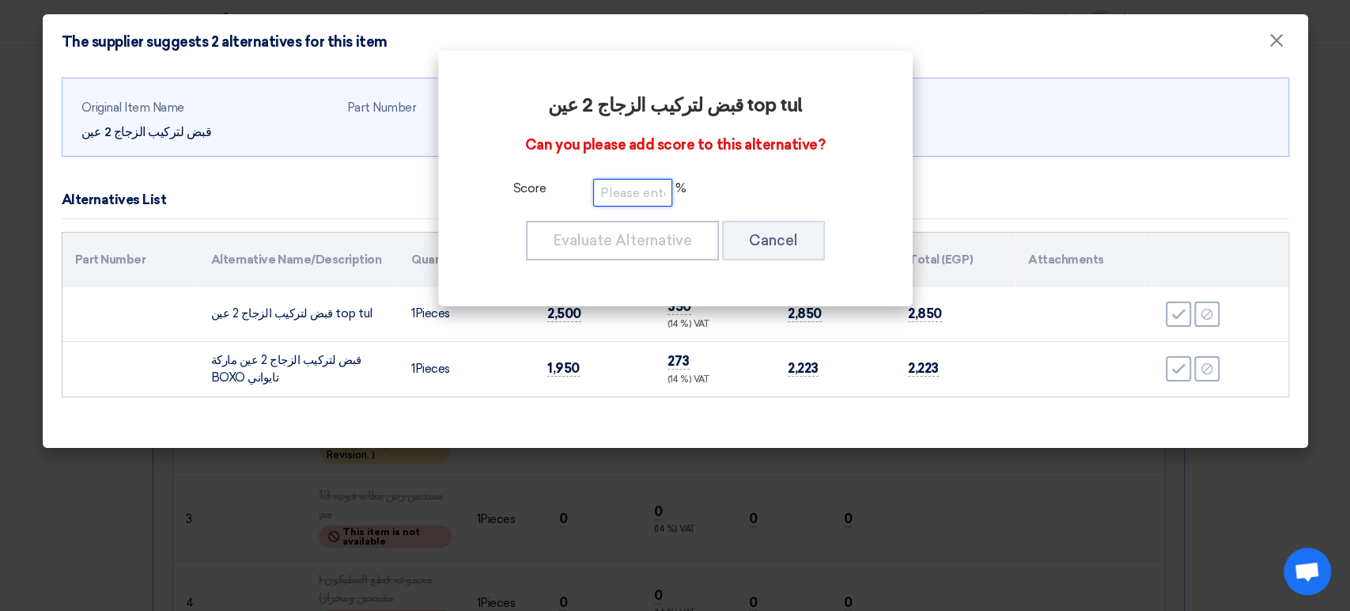
click at [625, 184] on input "number" at bounding box center [632, 193] width 79 height 28
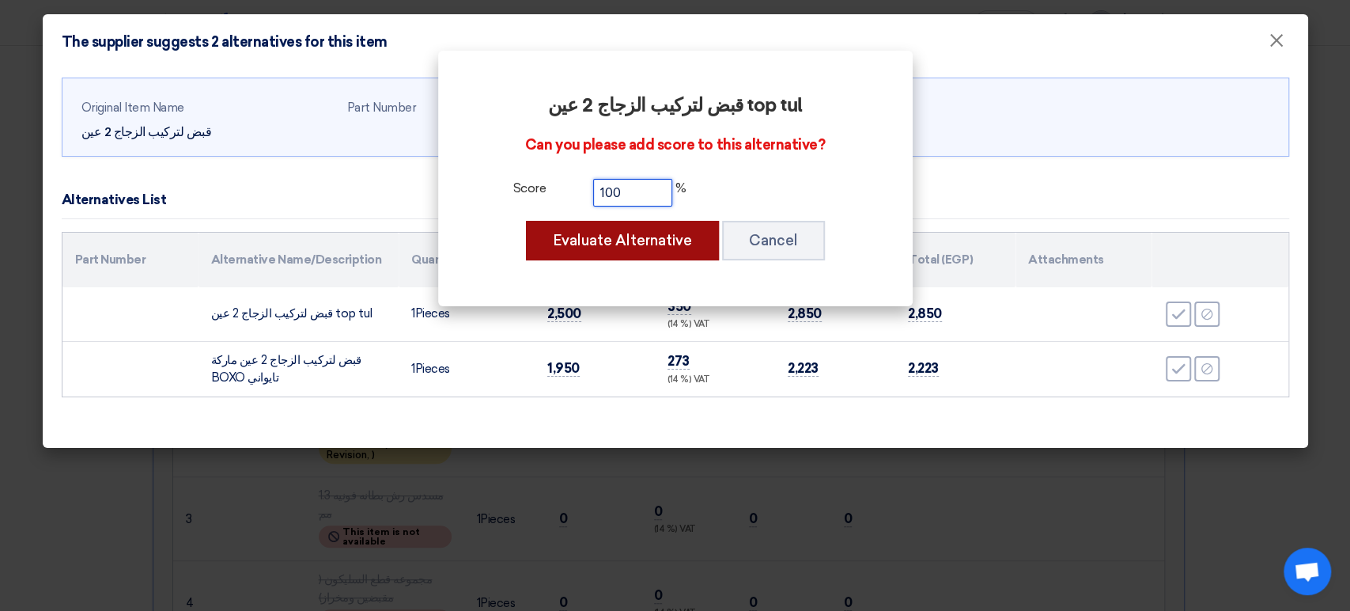
type input "100"
click at [618, 239] on button "Evaluate Alternative" at bounding box center [622, 241] width 193 height 40
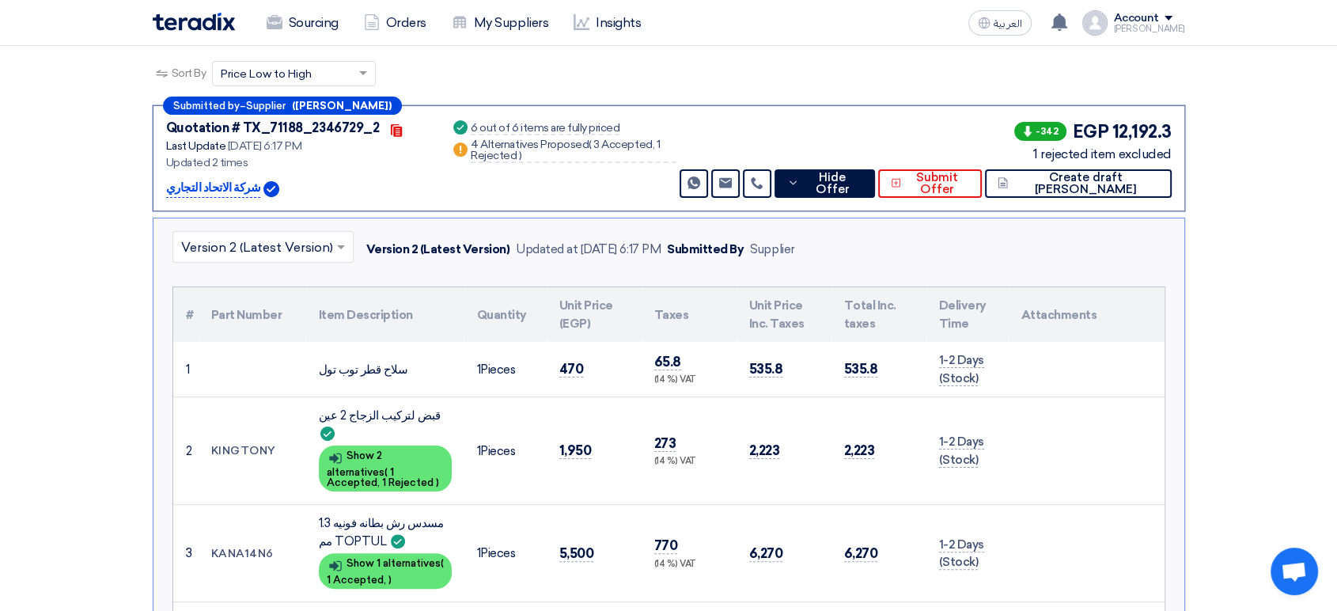
scroll to position [240, 0]
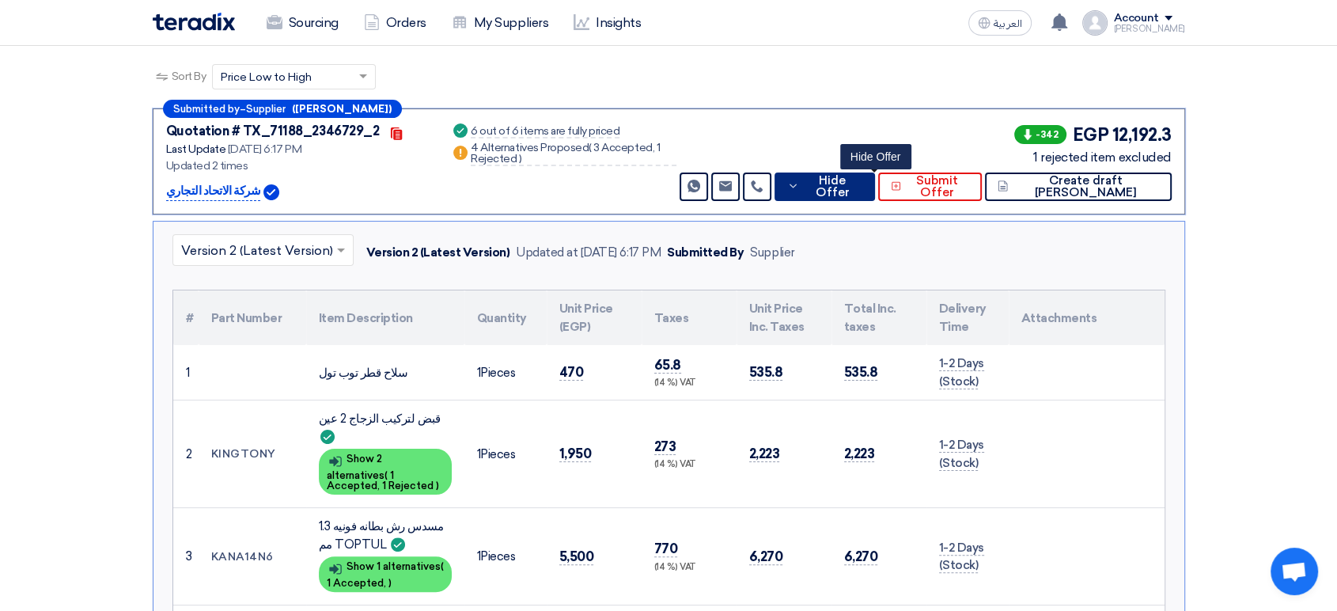
click at [862, 175] on span "Hide Offer" at bounding box center [832, 187] width 59 height 24
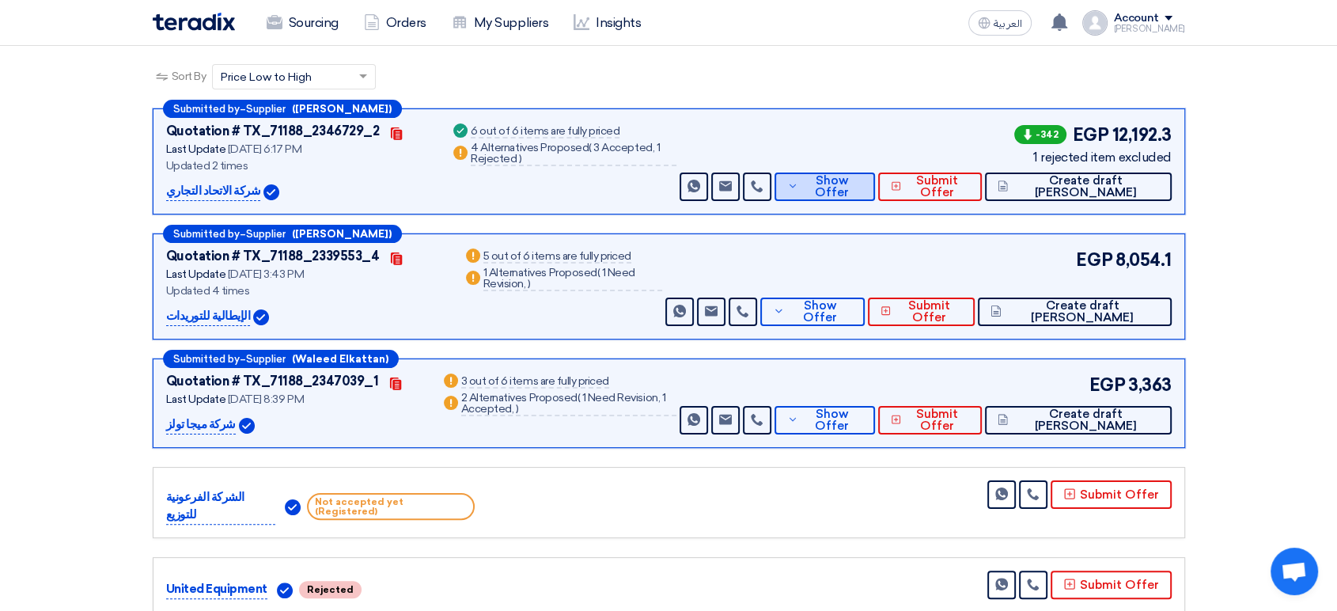
scroll to position [152, 0]
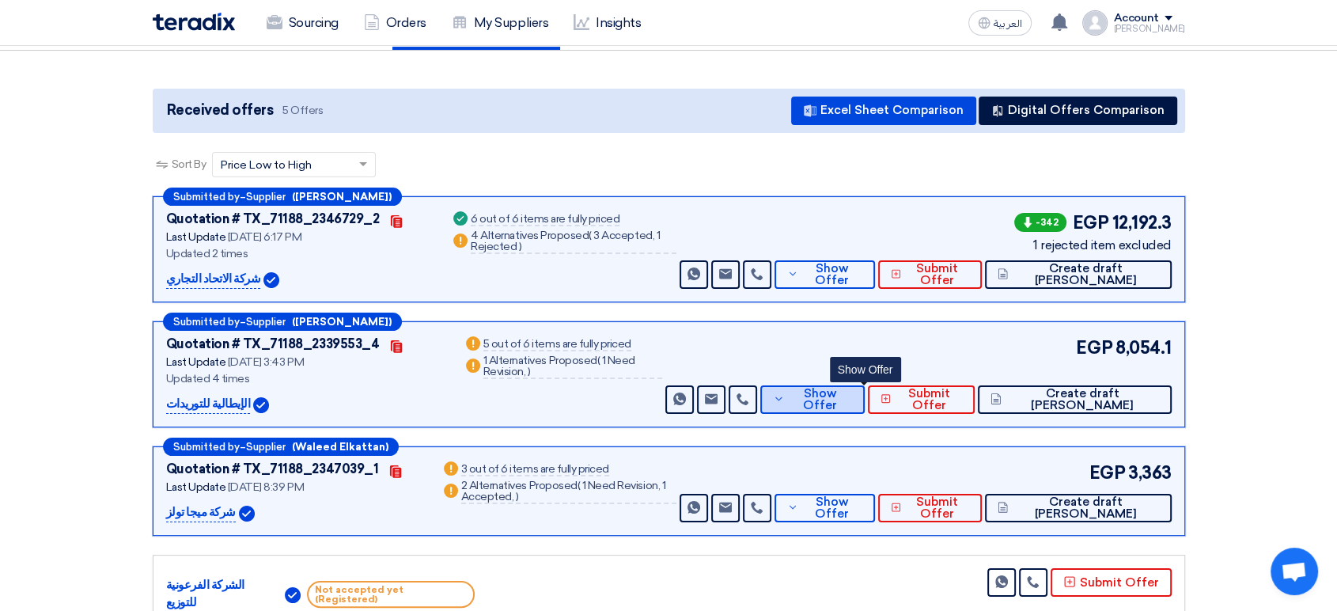
click at [864, 386] on button "Show Offer" at bounding box center [812, 399] width 104 height 28
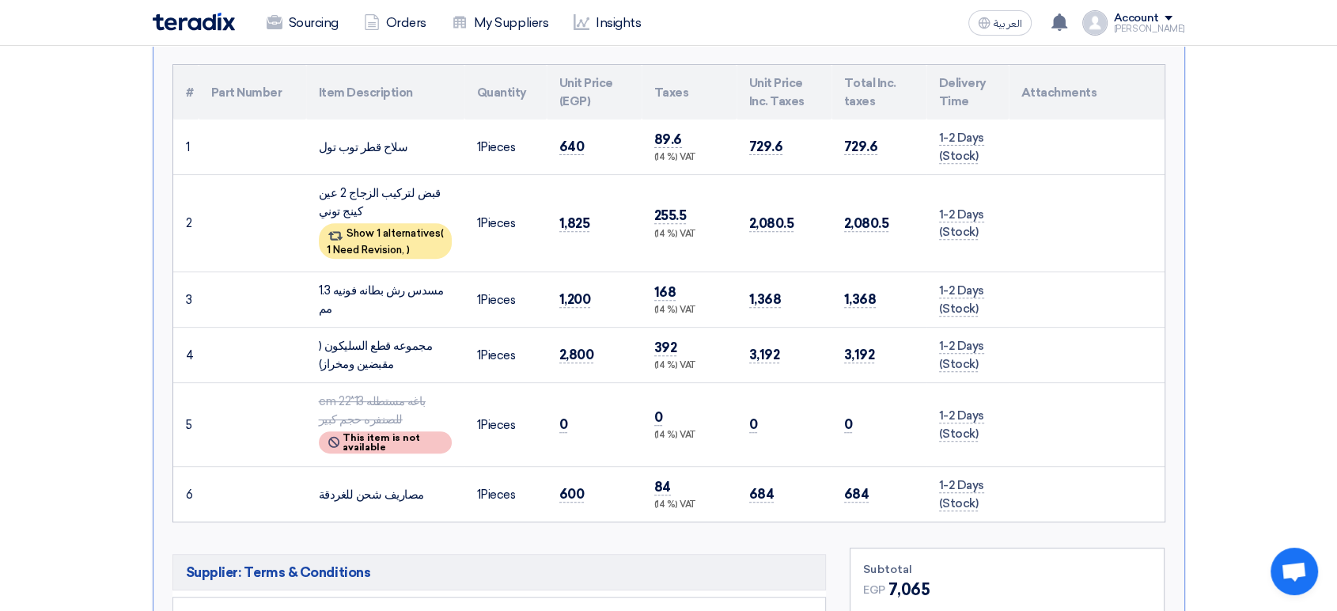
scroll to position [591, 0]
click at [386, 222] on div "Show 1 alternatives ( 1 Need Revision, )" at bounding box center [385, 240] width 133 height 36
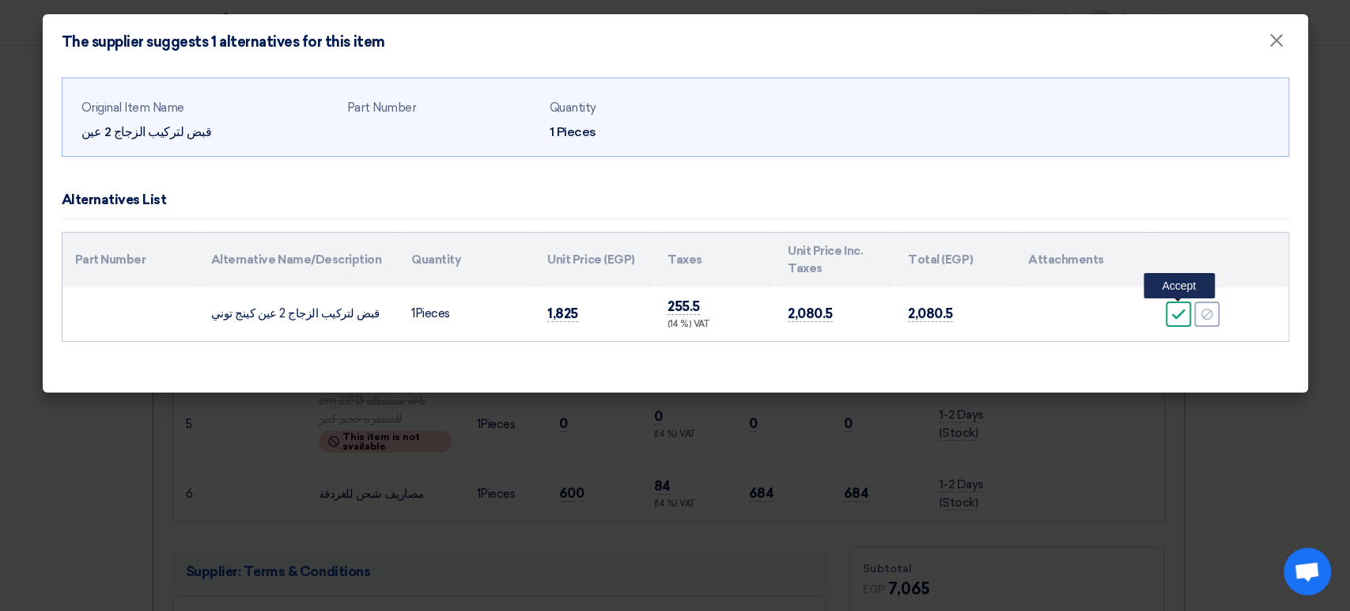
click at [1181, 322] on div "Accept" at bounding box center [1178, 313] width 25 height 25
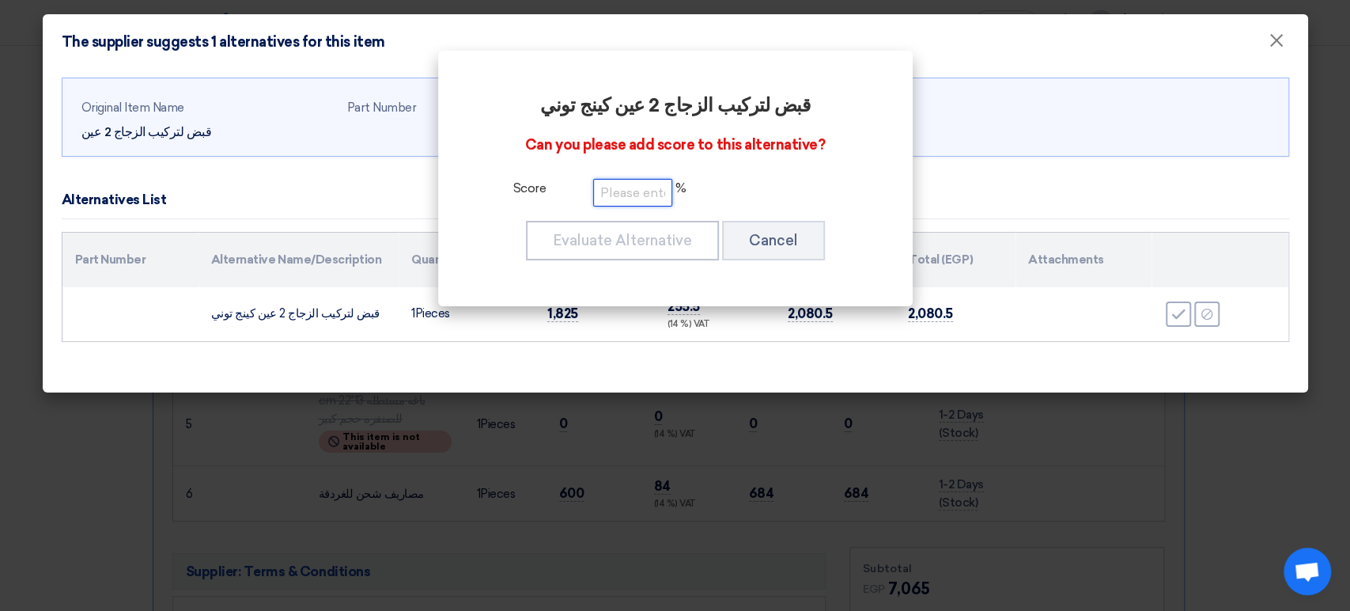
click at [631, 186] on input "number" at bounding box center [632, 193] width 79 height 28
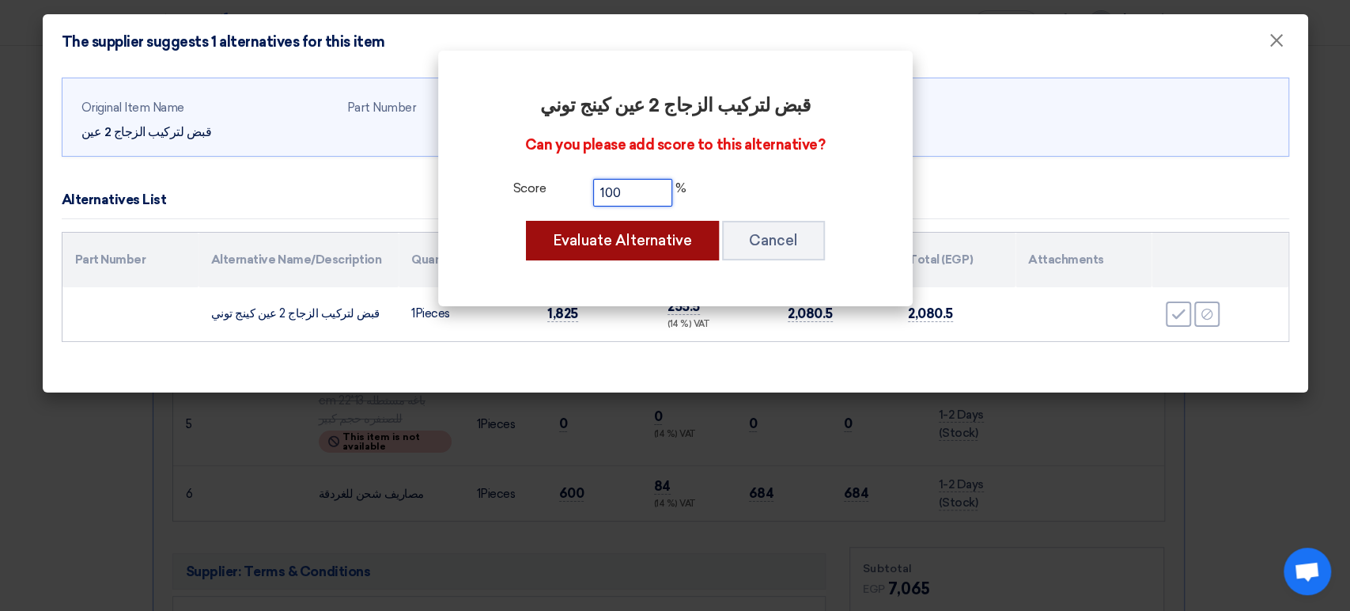
type input "100"
click at [586, 240] on button "Evaluate Alternative" at bounding box center [622, 241] width 193 height 40
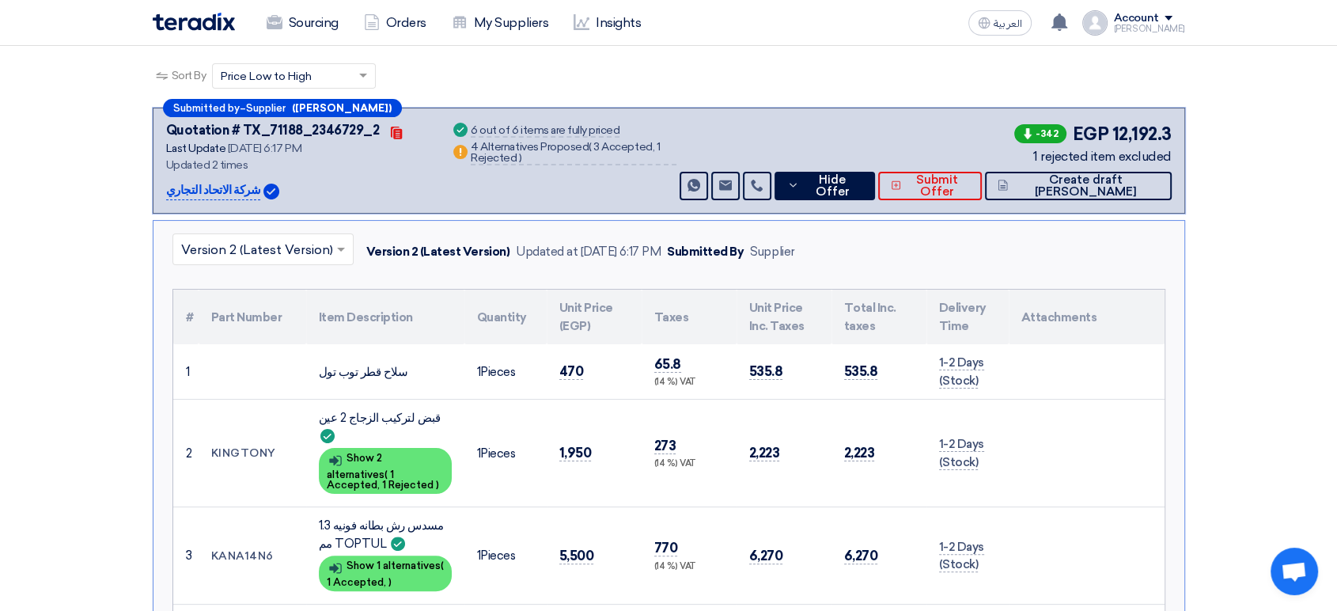
scroll to position [240, 0]
click at [860, 175] on span "Hide Offer" at bounding box center [832, 187] width 59 height 24
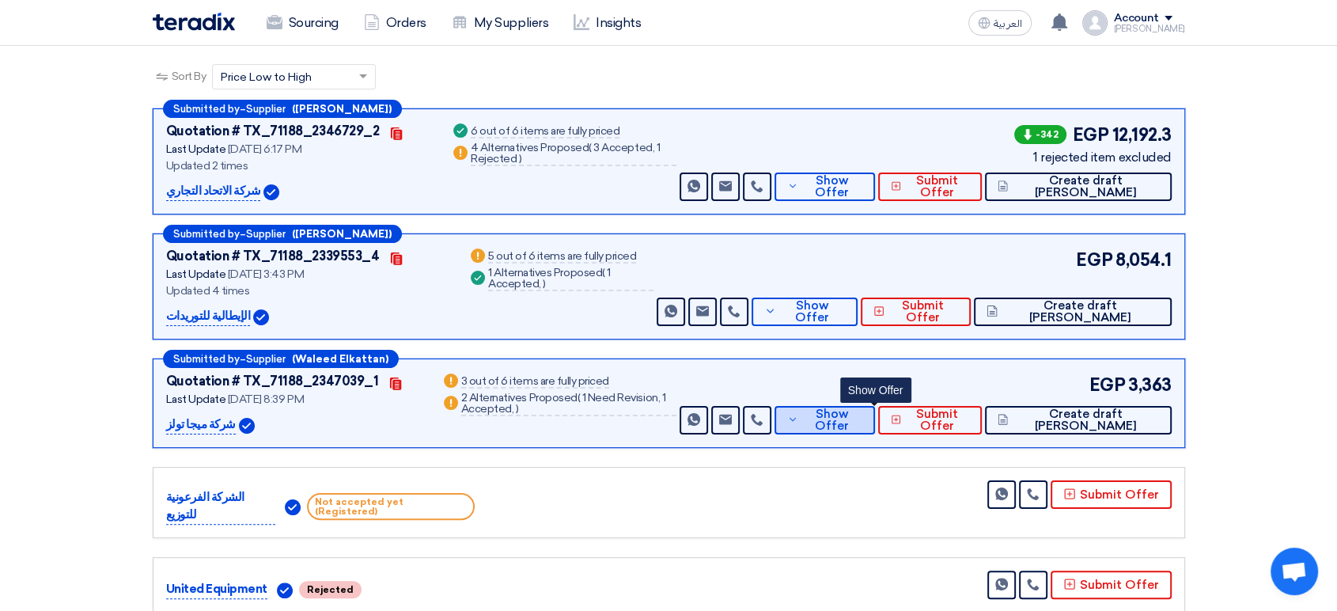
click at [862, 408] on span "Show Offer" at bounding box center [832, 420] width 60 height 24
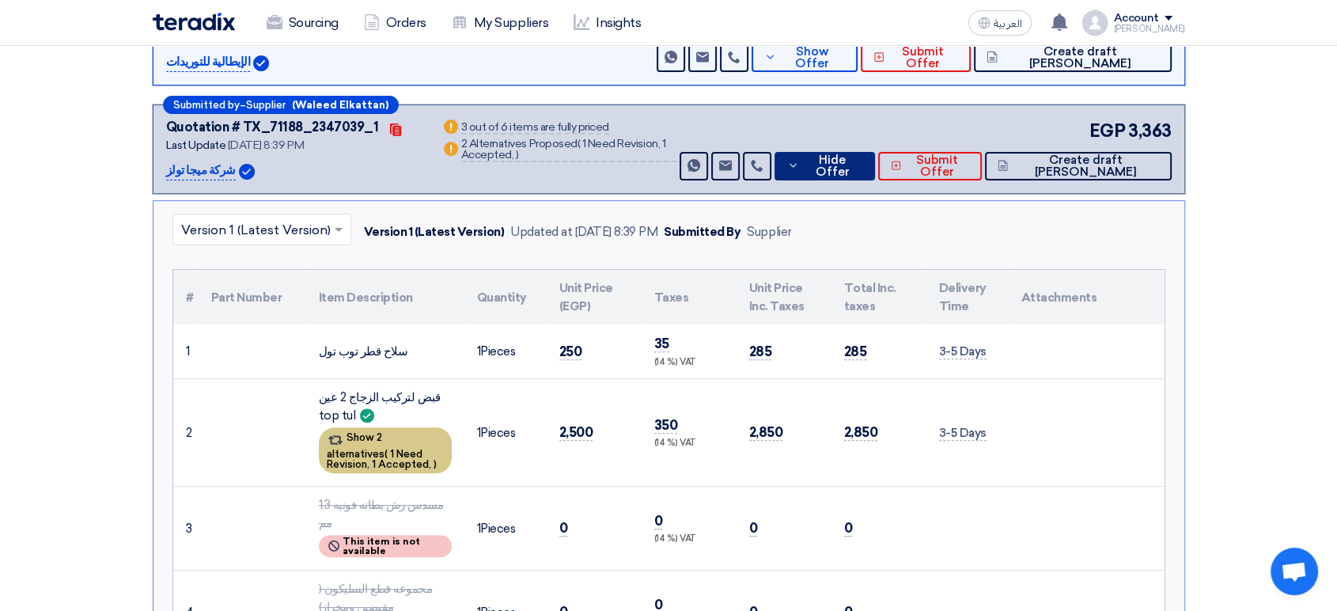
scroll to position [415, 0]
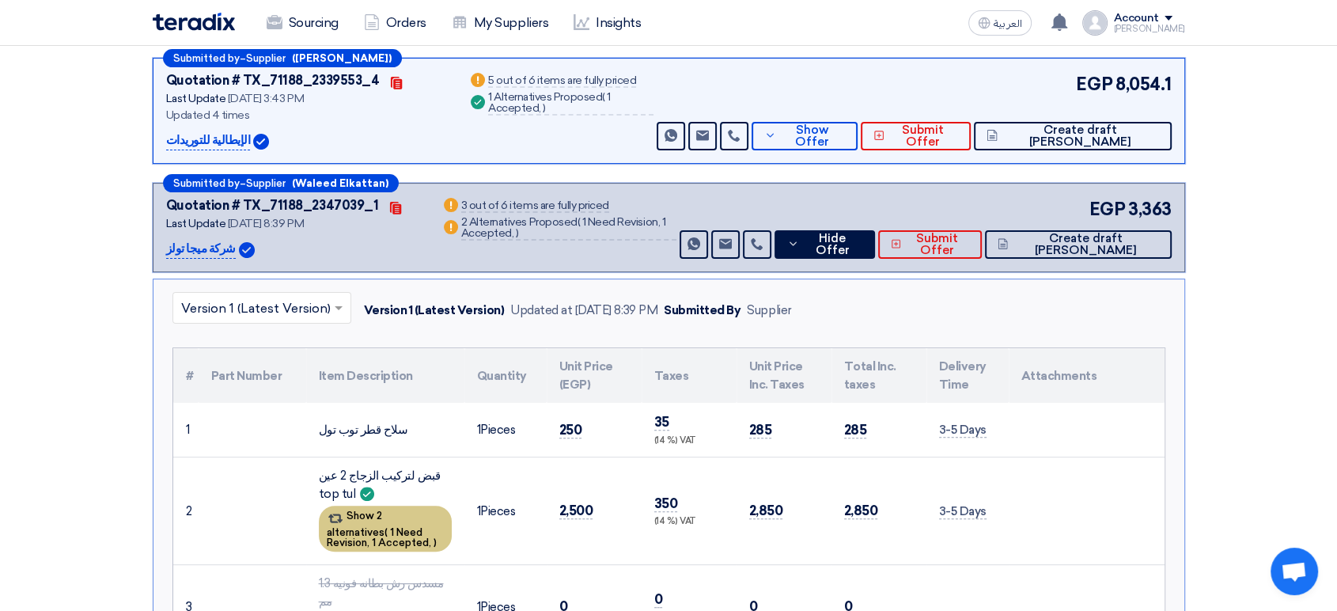
click at [405, 526] on span "1 Need Revision," at bounding box center [375, 537] width 96 height 22
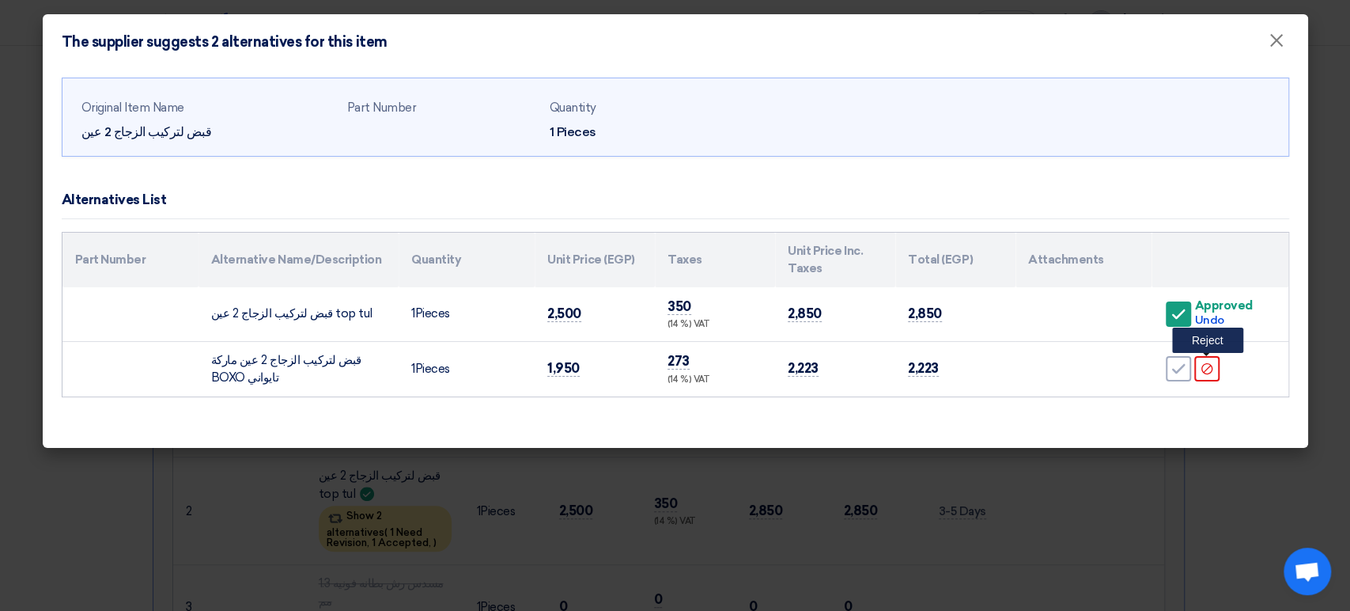
click at [1216, 371] on div "Reject" at bounding box center [1206, 368] width 25 height 25
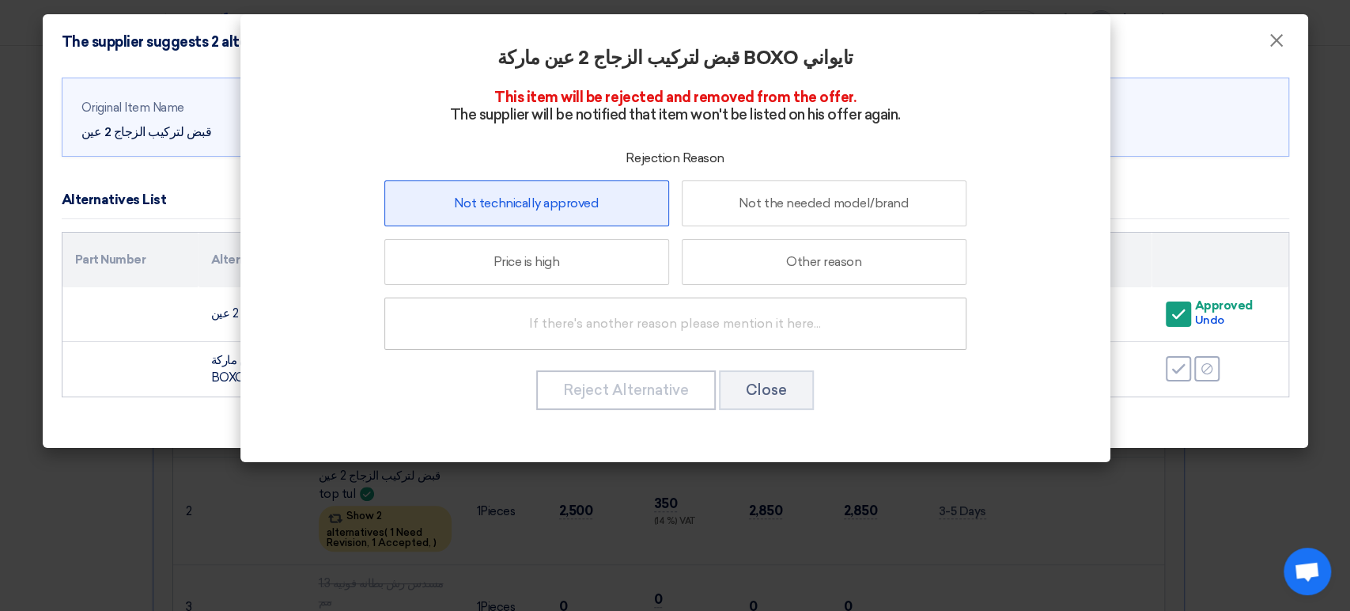
click at [554, 204] on label "Not technically approved" at bounding box center [526, 203] width 285 height 46
click at [531, 204] on input "Not technically approved" at bounding box center [526, 203] width 10 height 10
radio input "true"
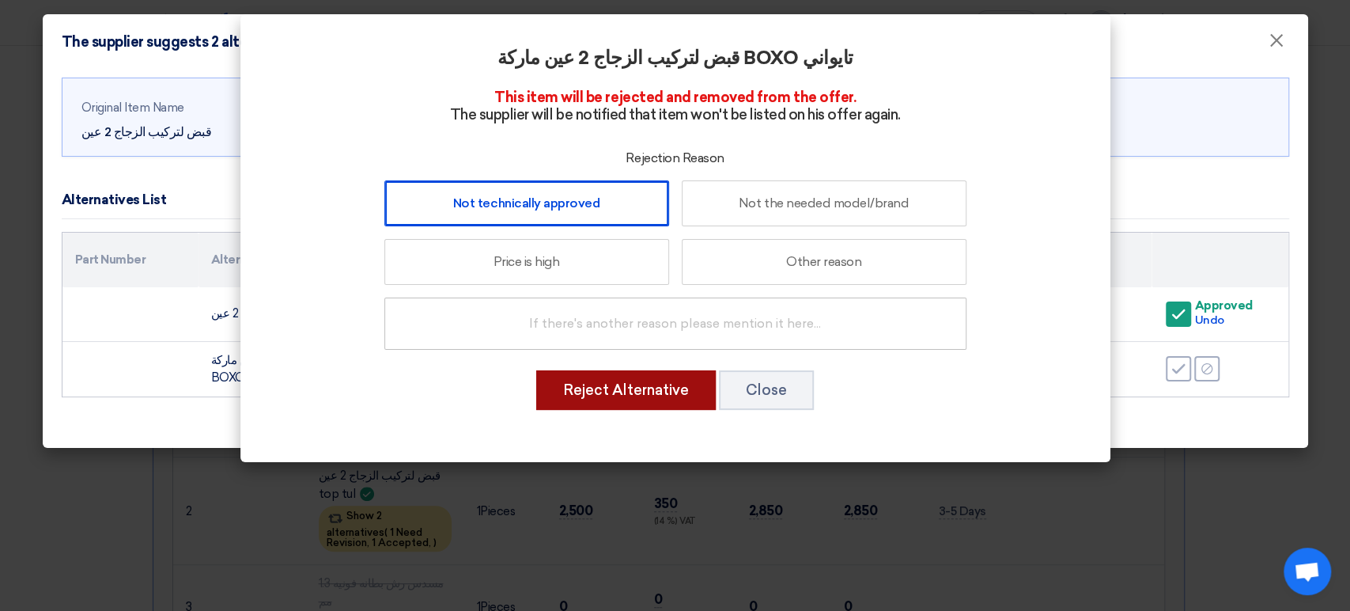
click at [633, 384] on button "Reject Alternative" at bounding box center [626, 390] width 180 height 40
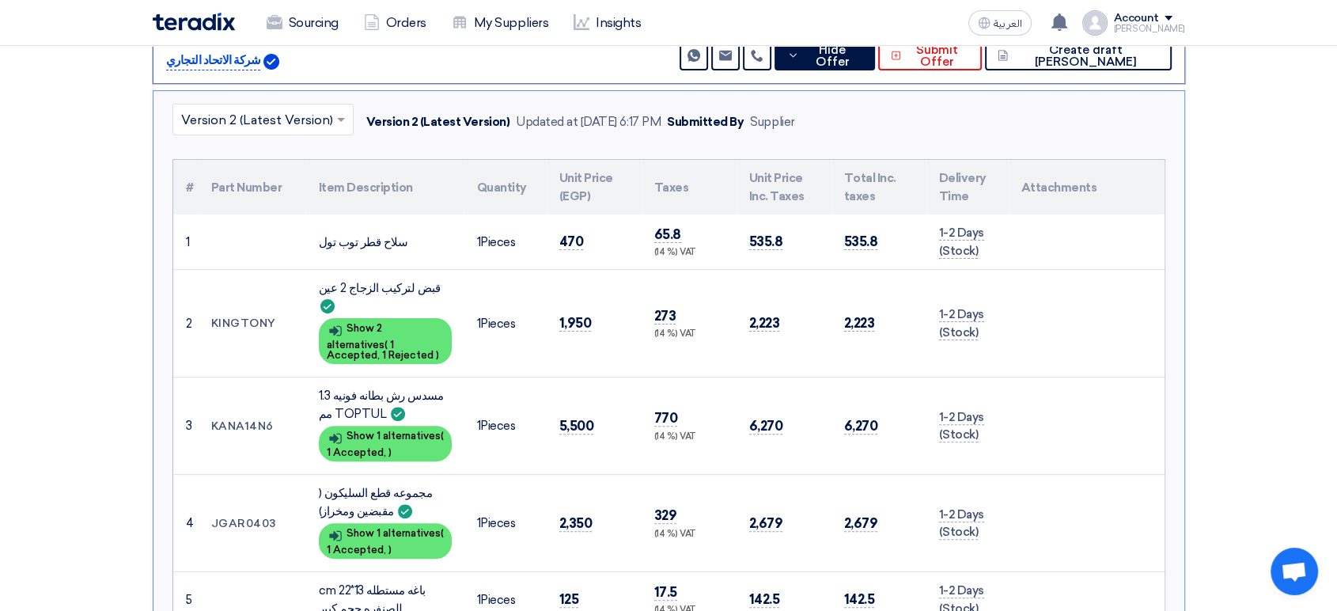
scroll to position [240, 0]
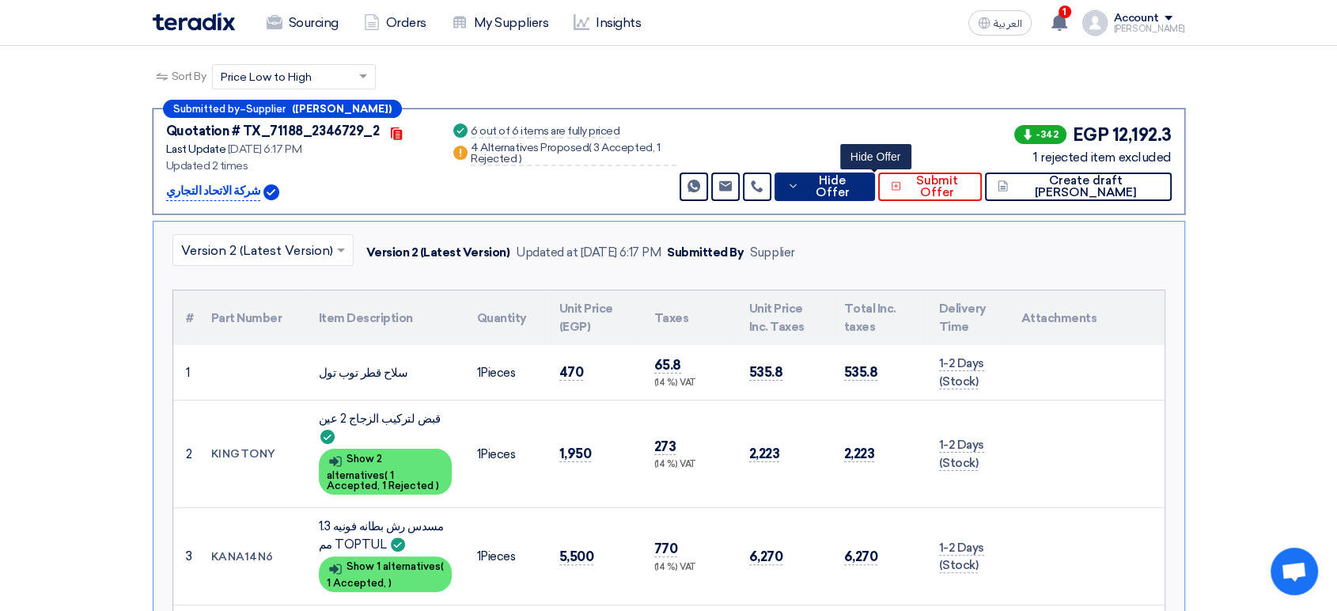
click at [852, 172] on button "Hide Offer" at bounding box center [824, 186] width 100 height 28
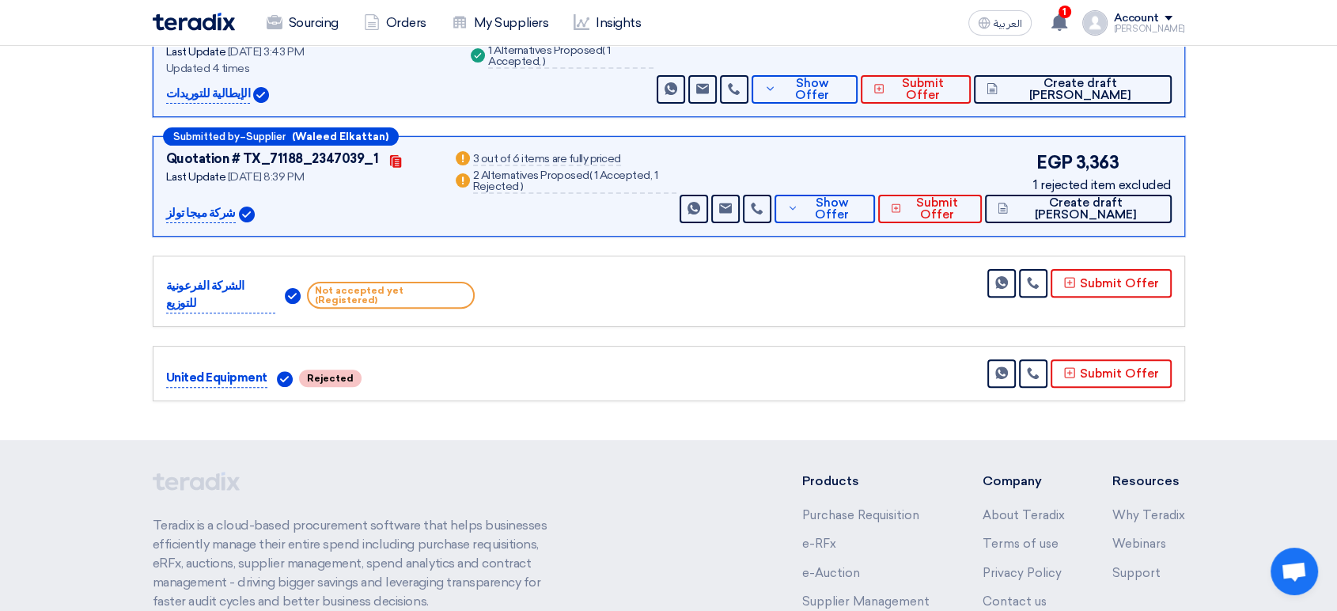
scroll to position [503, 0]
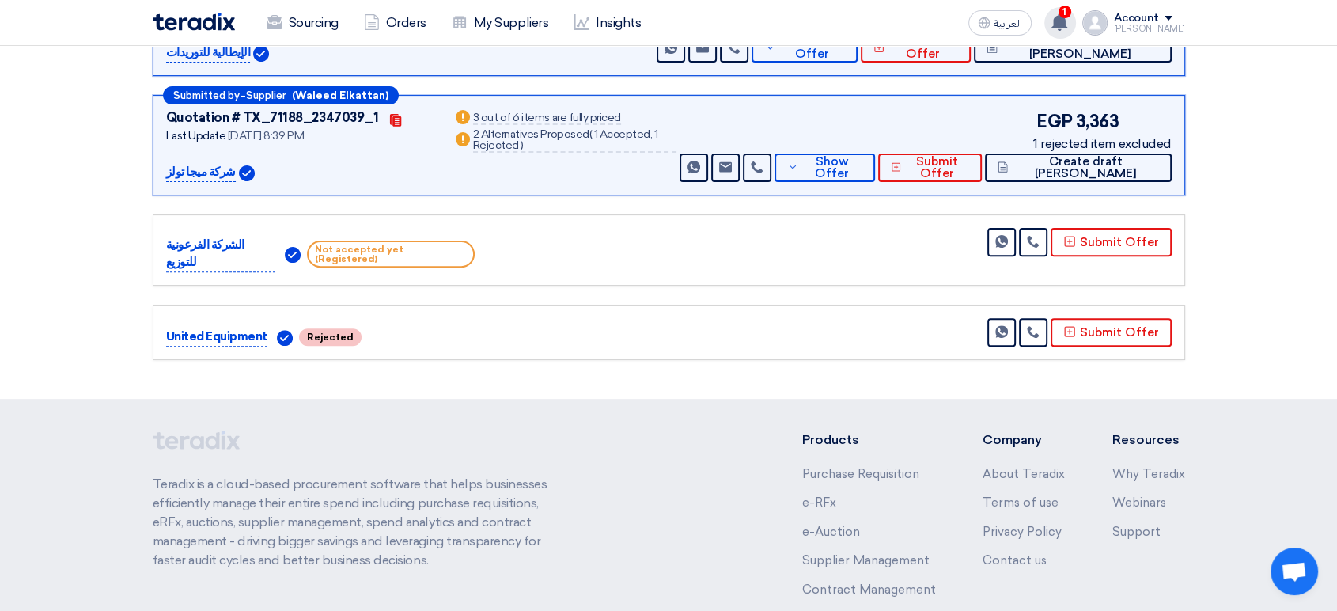
click at [1068, 29] on icon at bounding box center [1058, 21] width 17 height 17
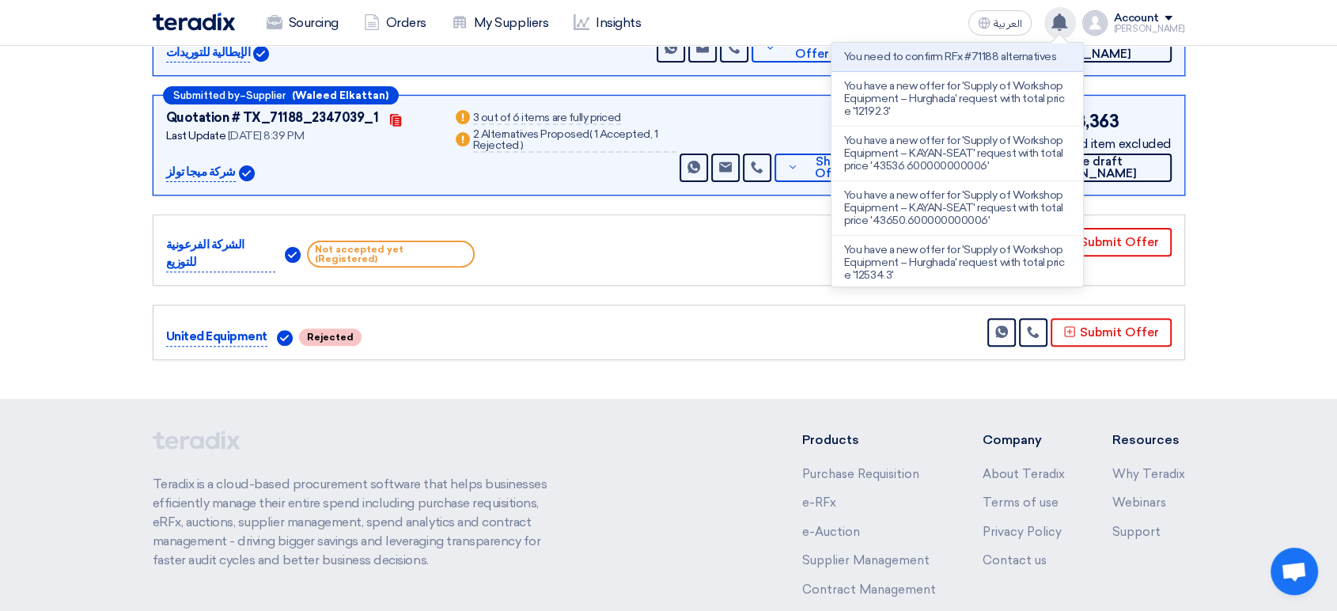
click at [1068, 13] on icon at bounding box center [1058, 21] width 17 height 17
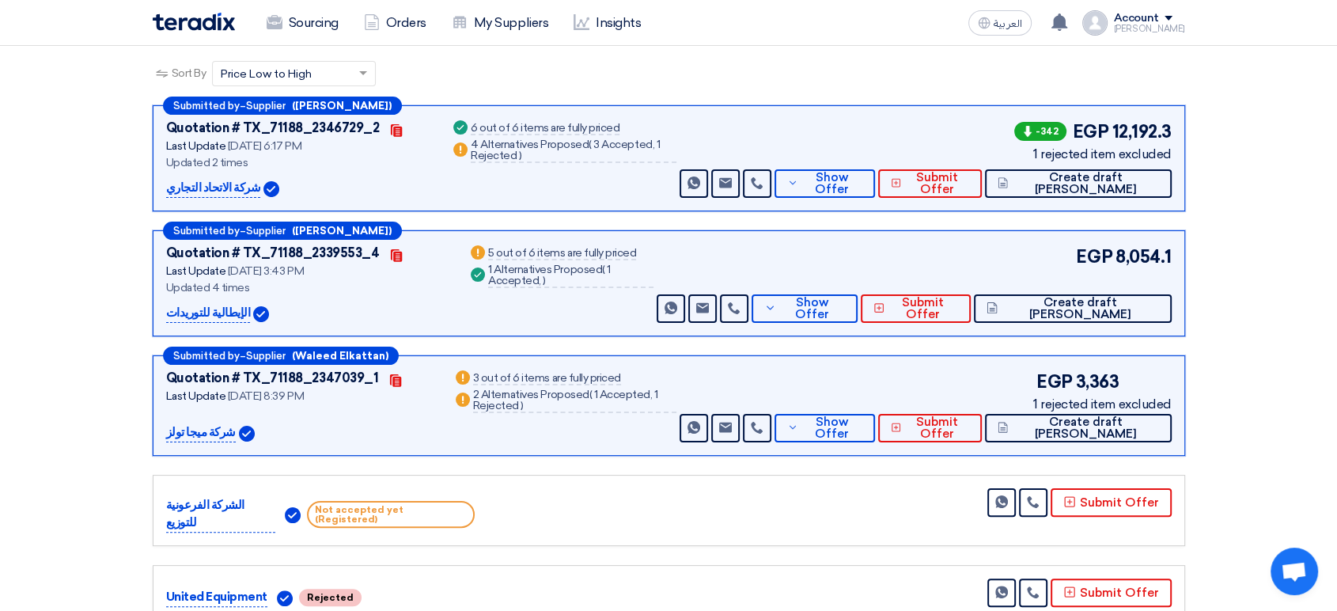
scroll to position [0, 0]
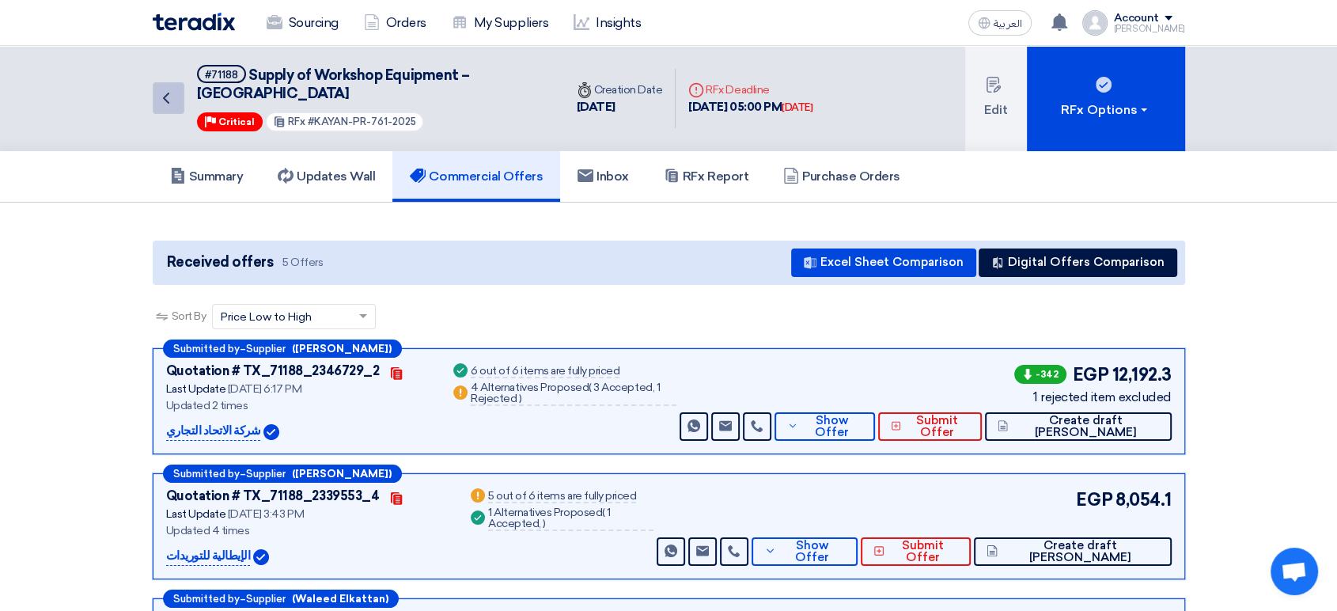
click at [160, 89] on icon "Back" at bounding box center [166, 98] width 19 height 19
